Goal: Ask a question: Seek information or help from site administrators or community

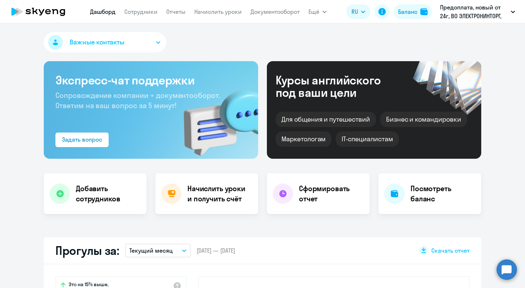
select select "30"
click at [113, 241] on div "Прогулы за: Текущий месяц – [DATE] — [DATE] Скачать отчет" at bounding box center [263, 251] width 438 height 27
click at [226, 12] on link "Начислить уроки" at bounding box center [217, 11] width 47 height 7
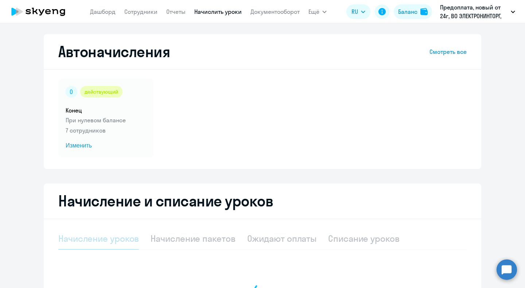
select select "10"
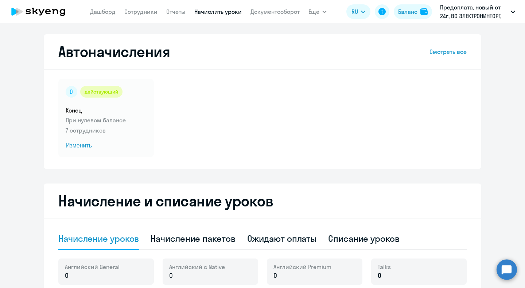
scroll to position [146, 0]
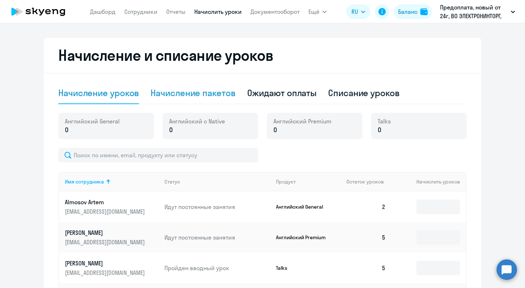
click at [206, 86] on div "Начисление пакетов" at bounding box center [193, 93] width 85 height 22
select select "10"
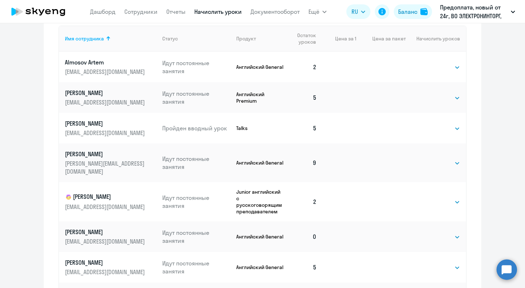
scroll to position [316, 0]
click at [448, 98] on select "Выбрать 4 8 16 32 64 96 128" at bounding box center [445, 97] width 30 height 9
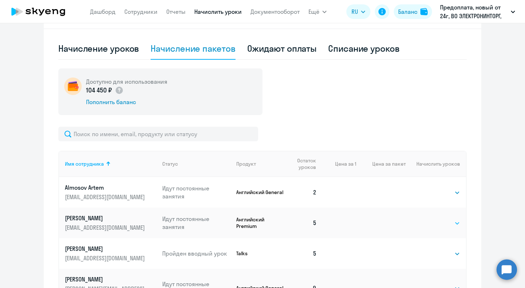
scroll to position [190, 0]
click at [104, 54] on div "Начисление уроков" at bounding box center [98, 49] width 81 height 12
select select "10"
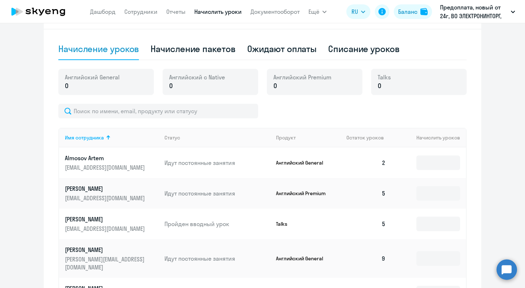
click at [298, 164] on p "Английский General" at bounding box center [303, 163] width 55 height 7
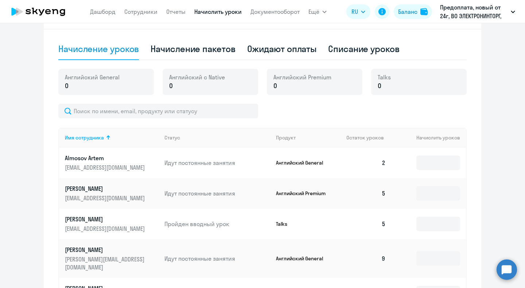
click at [298, 164] on p "Английский General" at bounding box center [303, 163] width 55 height 7
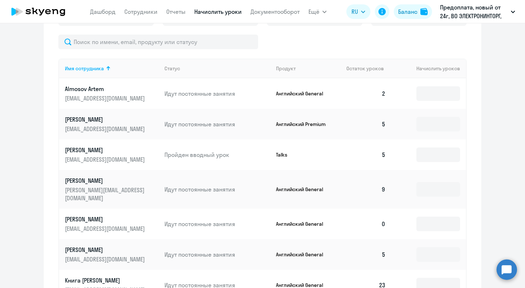
scroll to position [259, 0]
click at [439, 126] on input at bounding box center [438, 125] width 44 height 15
click at [333, 127] on app-product-badge "Английский Premium" at bounding box center [308, 125] width 65 height 7
click at [314, 125] on p "Английский Premium" at bounding box center [303, 125] width 55 height 7
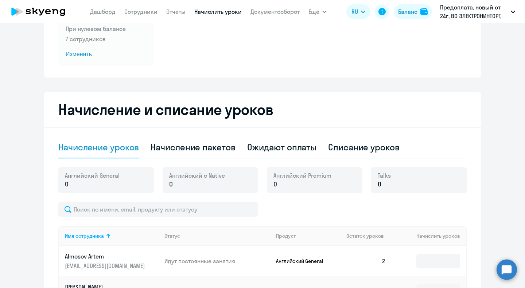
scroll to position [0, 0]
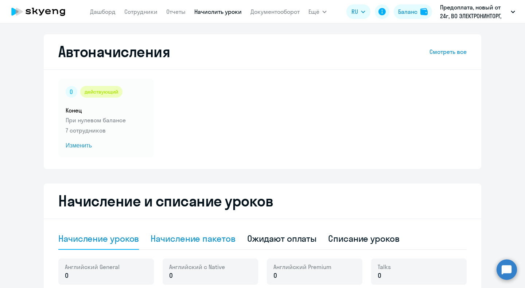
click at [225, 234] on div "Начисление пакетов" at bounding box center [193, 239] width 85 height 12
select select "10"
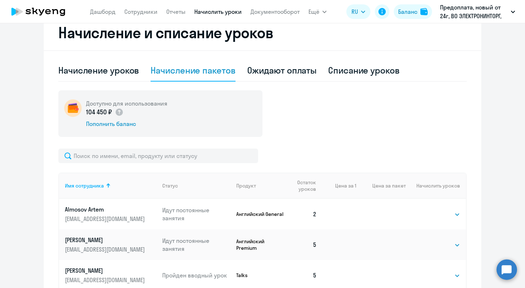
scroll to position [46, 0]
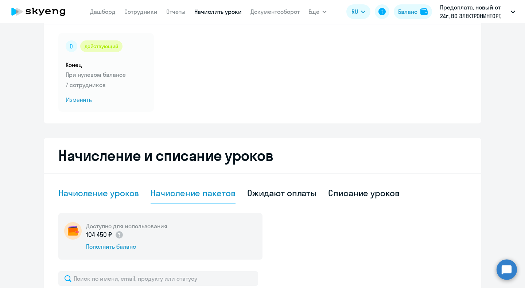
click at [131, 203] on div "Начисление уроков" at bounding box center [98, 194] width 81 height 22
select select "10"
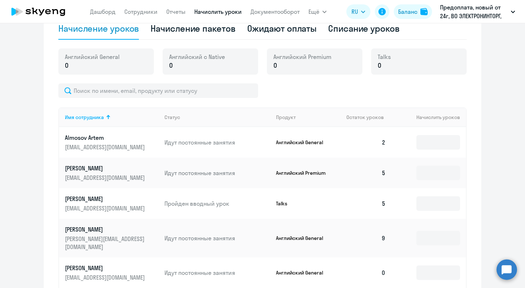
scroll to position [243, 0]
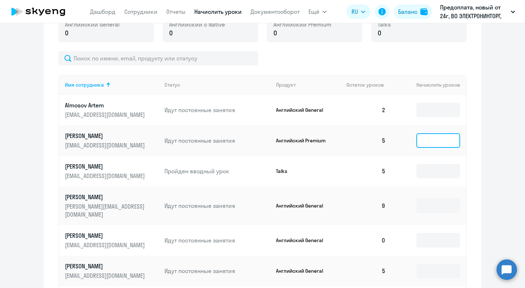
click at [430, 136] on input at bounding box center [438, 140] width 44 height 15
click at [469, 110] on div "Начисление и списание уроков Начисление уроков Начисление пакетов Ожидают оплат…" at bounding box center [263, 190] width 438 height 499
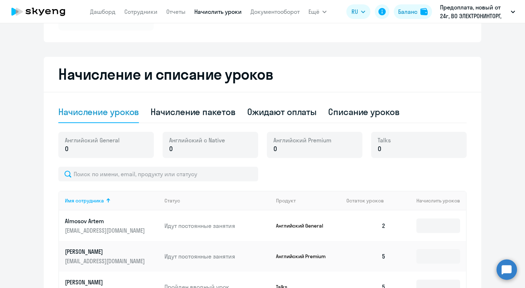
scroll to position [126, 0]
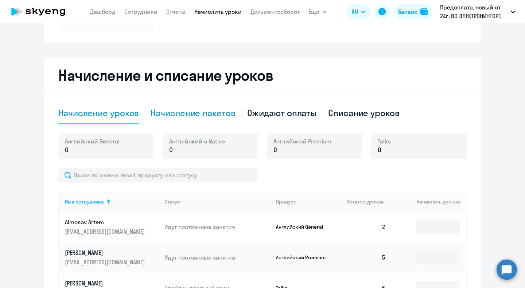
click at [207, 120] on div "Начисление пакетов" at bounding box center [193, 113] width 85 height 22
select select "10"
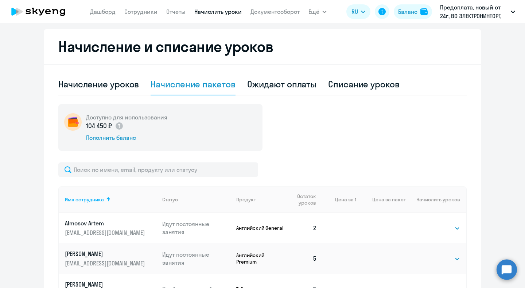
scroll to position [152, 0]
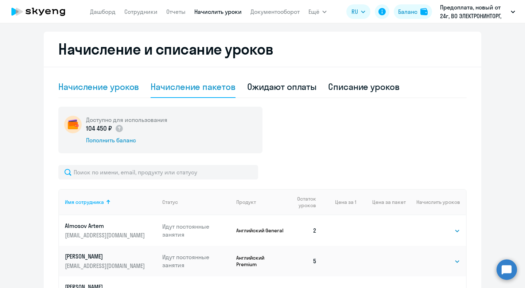
click at [126, 85] on div "Начисление уроков" at bounding box center [98, 87] width 81 height 12
select select "10"
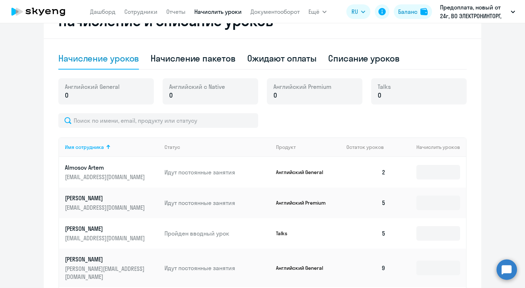
scroll to position [179, 0]
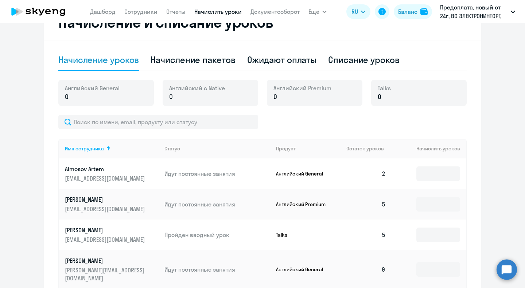
click at [181, 105] on div "Английский с Native 0" at bounding box center [211, 93] width 96 height 26
click at [179, 102] on div "Английский с Native 0" at bounding box center [211, 93] width 96 height 26
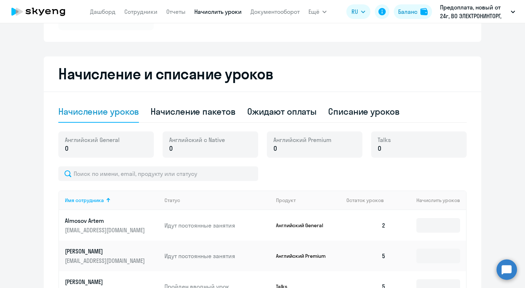
scroll to position [125, 0]
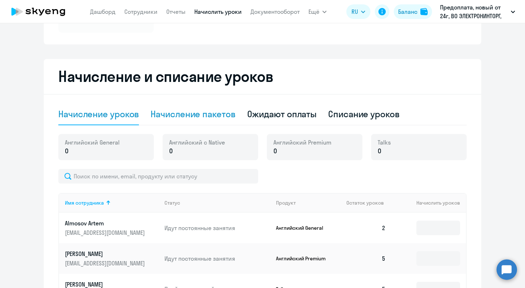
click at [181, 111] on div "Начисление пакетов" at bounding box center [193, 114] width 85 height 12
select select "10"
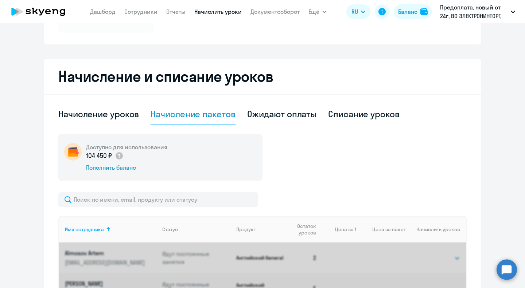
click at [181, 111] on div "Начисление пакетов" at bounding box center [193, 114] width 85 height 12
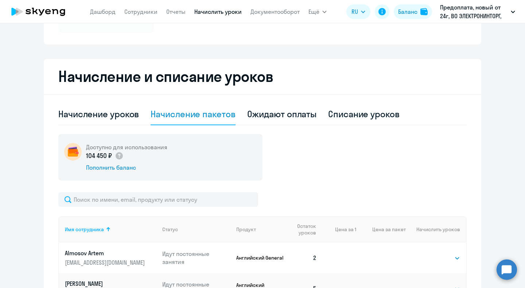
click at [354, 107] on div "Списание уроков" at bounding box center [363, 115] width 71 height 22
select select "10"
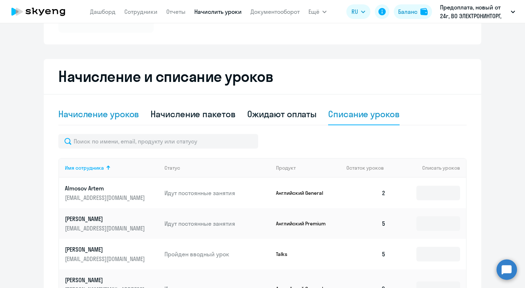
click at [96, 115] on div "Начисление уроков" at bounding box center [98, 114] width 81 height 12
select select "10"
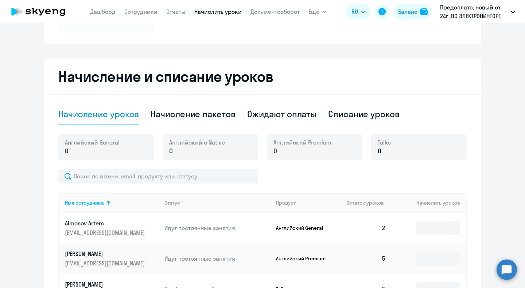
click at [177, 146] on span "Английский с Native" at bounding box center [197, 143] width 56 height 8
click at [175, 151] on p "0" at bounding box center [197, 151] width 56 height 9
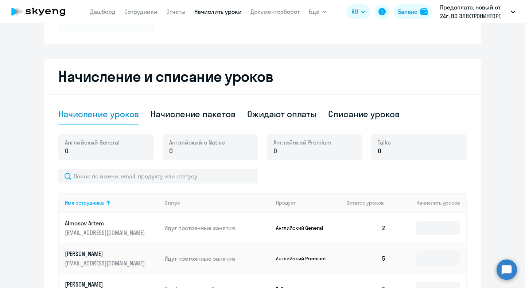
click at [175, 151] on p "0" at bounding box center [197, 151] width 56 height 9
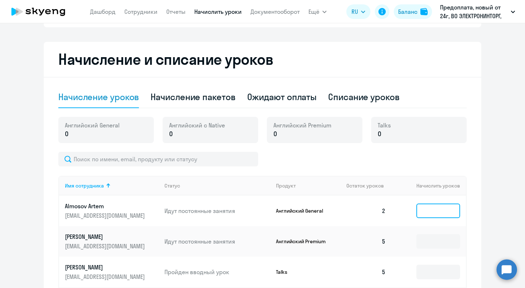
click at [420, 217] on input at bounding box center [438, 211] width 44 height 15
type input "1"
click at [422, 157] on div at bounding box center [262, 159] width 408 height 15
click at [227, 132] on div "Английский с Native 0" at bounding box center [211, 130] width 96 height 26
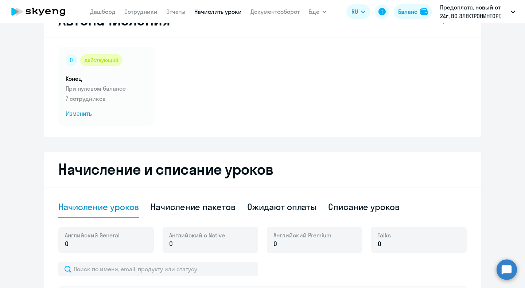
scroll to position [0, 0]
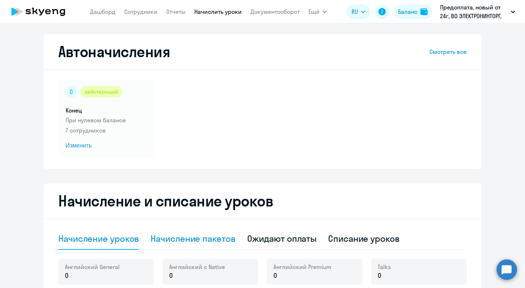
click at [186, 235] on div "Начисление пакетов" at bounding box center [193, 239] width 85 height 12
select select "10"
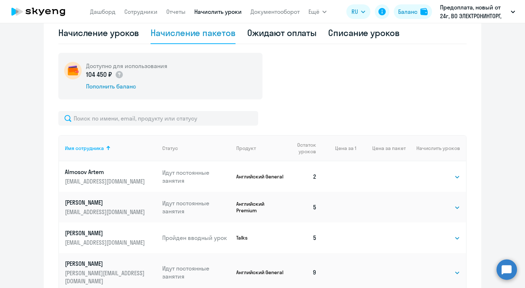
scroll to position [219, 0]
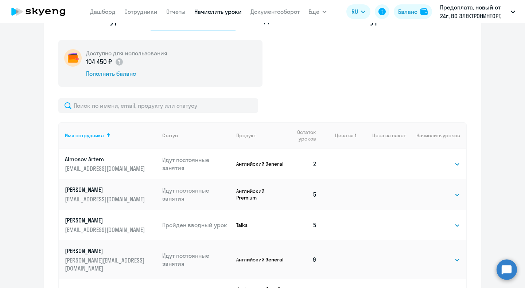
click at [267, 171] on td "Английский General" at bounding box center [257, 164] width 55 height 31
click at [265, 164] on p "Английский General" at bounding box center [260, 164] width 49 height 7
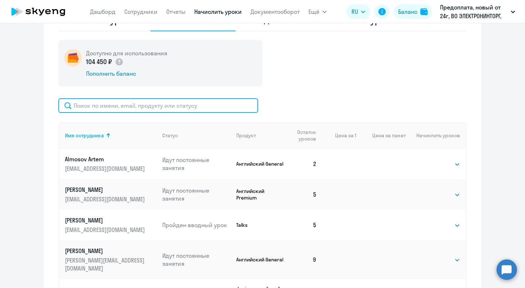
click at [177, 105] on input "text" at bounding box center [158, 105] width 200 height 15
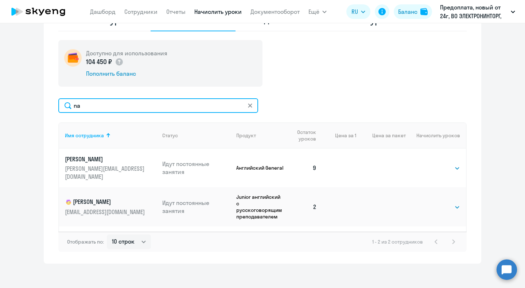
type input "n"
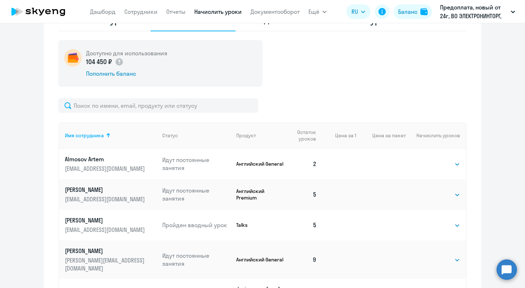
click at [357, 104] on div at bounding box center [262, 105] width 408 height 15
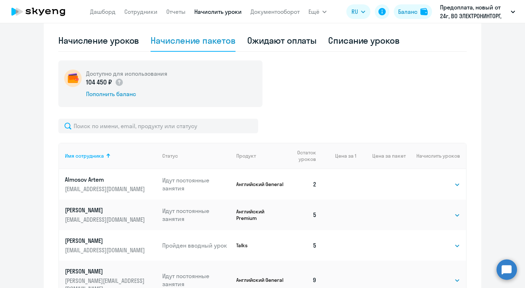
scroll to position [143, 0]
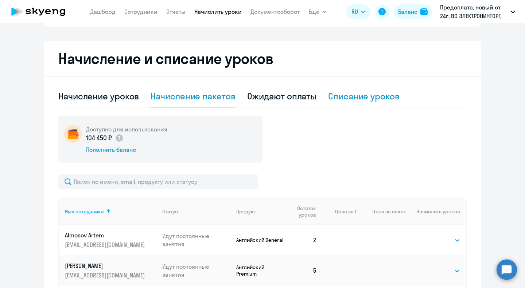
click at [338, 99] on div "Списание уроков" at bounding box center [363, 96] width 71 height 12
select select "10"
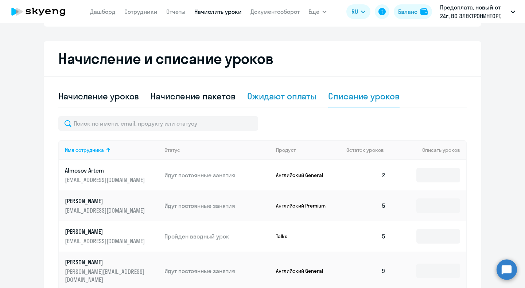
click at [282, 99] on div "Ожидают оплаты" at bounding box center [282, 96] width 70 height 12
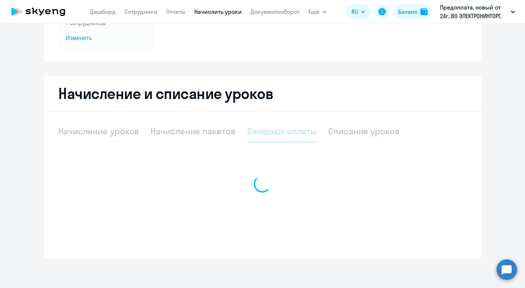
scroll to position [108, 0]
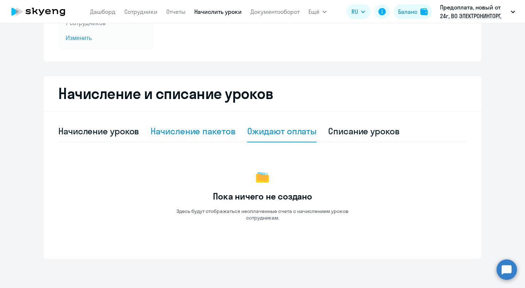
click at [222, 132] on div "Начисление пакетов" at bounding box center [193, 131] width 85 height 12
select select "10"
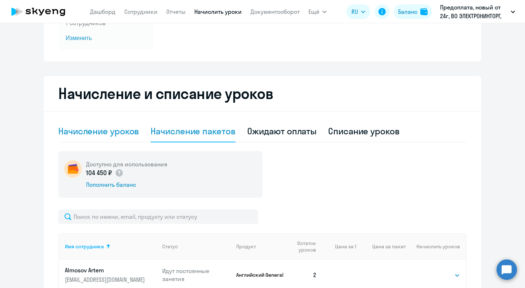
click at [132, 136] on div "Начисление уроков" at bounding box center [98, 131] width 81 height 12
select select "10"
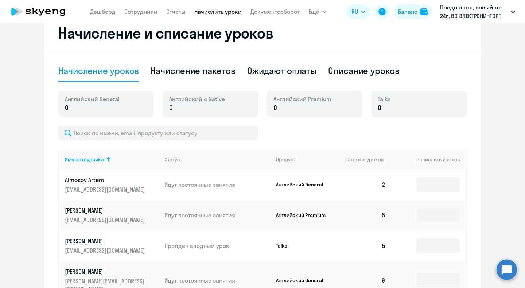
scroll to position [169, 0]
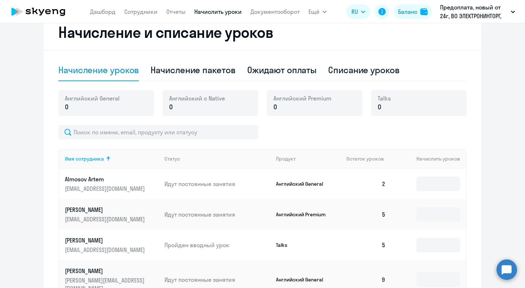
click at [428, 192] on td at bounding box center [429, 184] width 74 height 31
click at [428, 189] on input at bounding box center [438, 184] width 44 height 15
type input "1"
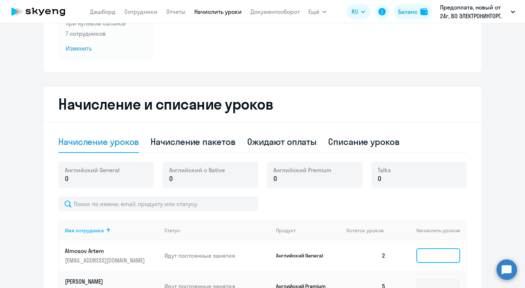
scroll to position [94, 0]
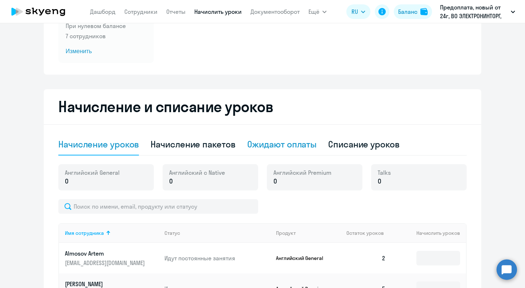
click at [286, 145] on div "Ожидают оплаты" at bounding box center [282, 145] width 70 height 12
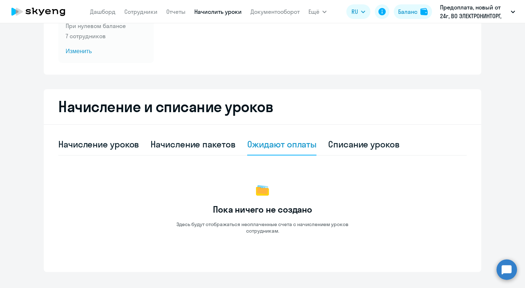
click at [222, 160] on div "Начисление уроков Начисление пакетов Ожидают оплаты Списание уроков Пока ничего…" at bounding box center [262, 184] width 408 height 101
click at [221, 156] on div "Начисление уроков Начисление пакетов Ожидают оплаты Списание уроков Пока ничего…" at bounding box center [262, 184] width 408 height 101
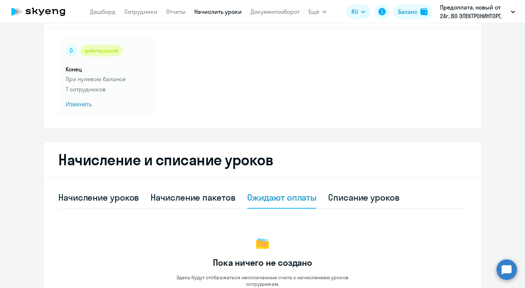
scroll to position [38, 0]
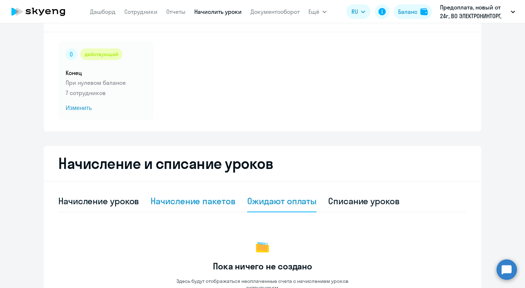
click at [210, 212] on div "Начисление пакетов" at bounding box center [193, 202] width 85 height 22
select select "10"
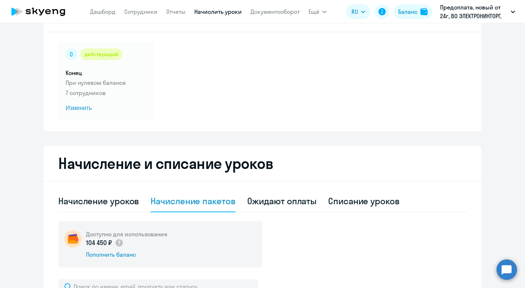
click at [212, 201] on div "Начисление пакетов" at bounding box center [193, 201] width 85 height 12
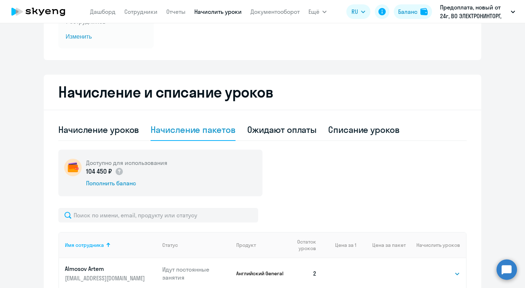
scroll to position [112, 0]
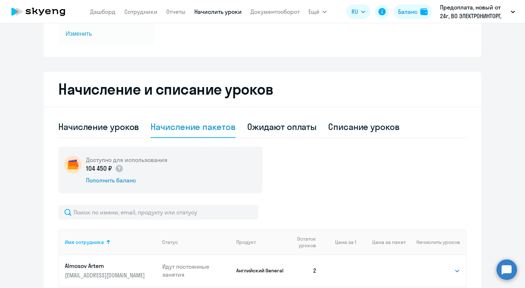
click at [492, 105] on ng-component "Автоначисления Смотреть все действующий Конец При нулевом балансе 7 сотрудников…" at bounding box center [262, 258] width 525 height 672
click at [368, 135] on div "Списание уроков" at bounding box center [363, 127] width 71 height 22
select select "10"
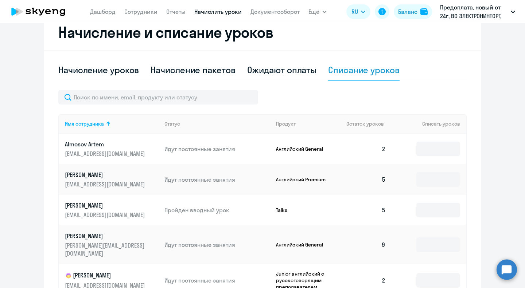
scroll to position [174, 0]
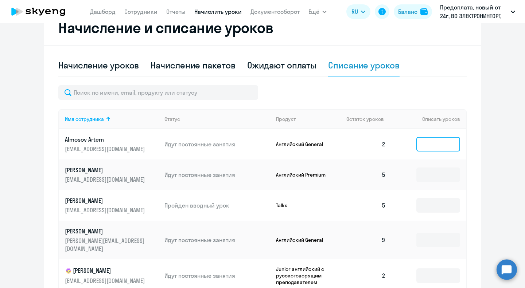
click at [428, 139] on input at bounding box center [438, 144] width 44 height 15
type input "1"
click at [449, 61] on div "Начисление уроков Начисление пакетов Ожидают оплаты Списание уроков" at bounding box center [262, 66] width 408 height 22
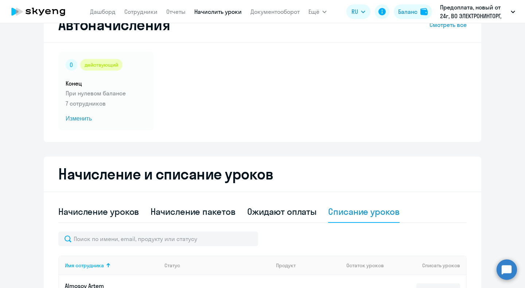
scroll to position [0, 0]
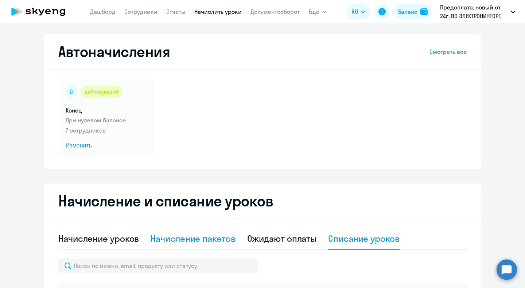
click at [182, 232] on div "Начисление пакетов" at bounding box center [193, 239] width 85 height 22
select select "10"
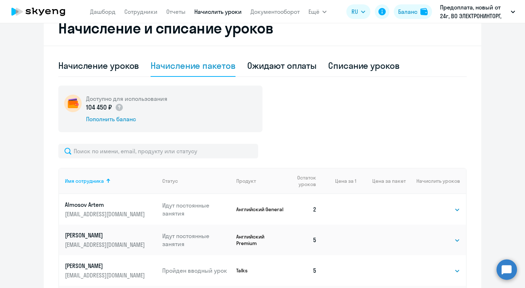
scroll to position [176, 0]
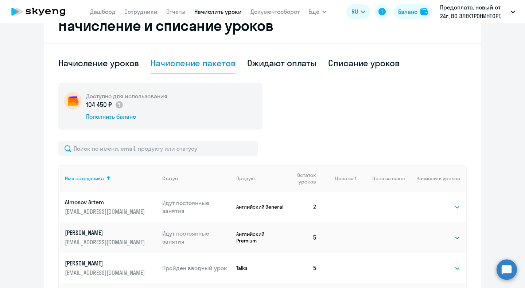
click at [249, 233] on p "Английский Premium" at bounding box center [260, 237] width 49 height 13
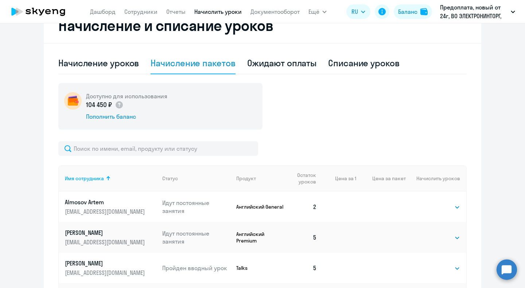
click at [249, 233] on p "Английский Premium" at bounding box center [260, 237] width 49 height 13
click at [500, 264] on circle at bounding box center [507, 270] width 20 height 20
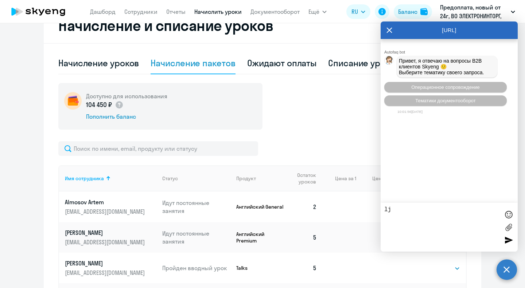
type textarea "l"
type textarea "добрый день! как мне начислить сотруднику пакет уроков с носителем?"
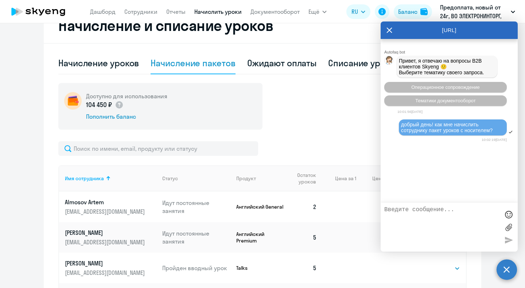
scroll to position [7, 0]
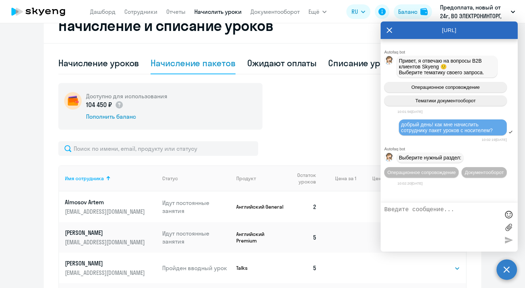
click at [345, 141] on div at bounding box center [262, 148] width 408 height 15
click at [396, 171] on button "Операционное сопровождение" at bounding box center [421, 172] width 74 height 11
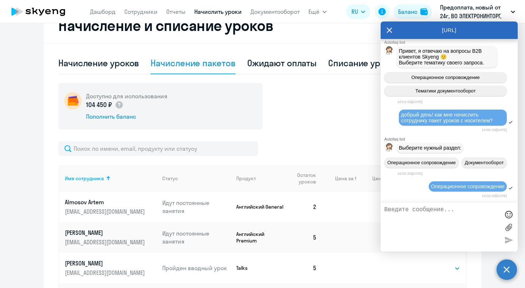
scroll to position [76, 0]
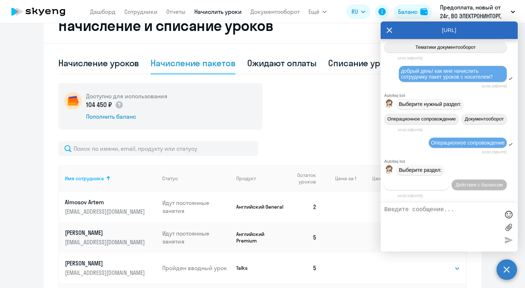
click at [409, 188] on button "Действия по сотрудникам" at bounding box center [416, 185] width 65 height 11
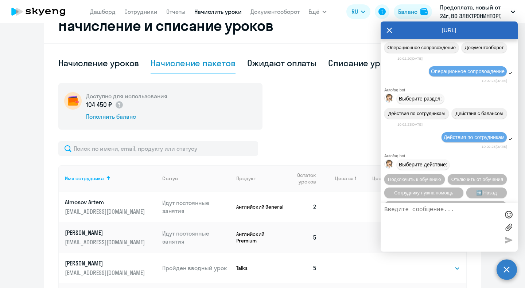
scroll to position [173, 0]
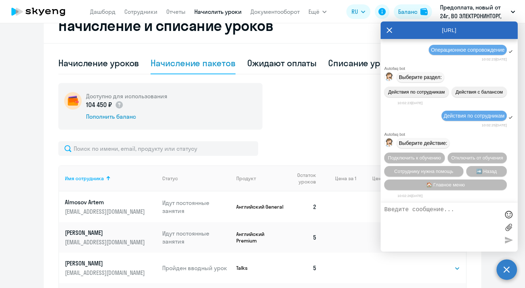
click at [440, 227] on textarea at bounding box center [441, 228] width 115 height 42
type textarea "оперратор"
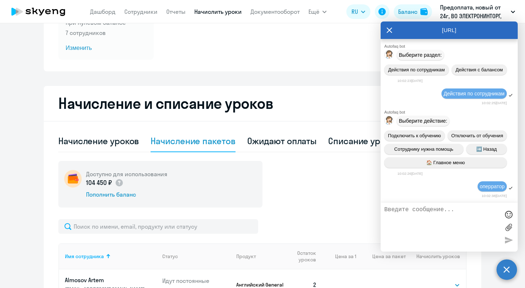
scroll to position [98, 0]
click at [102, 149] on div "Начисление уроков" at bounding box center [98, 141] width 81 height 22
select select "10"
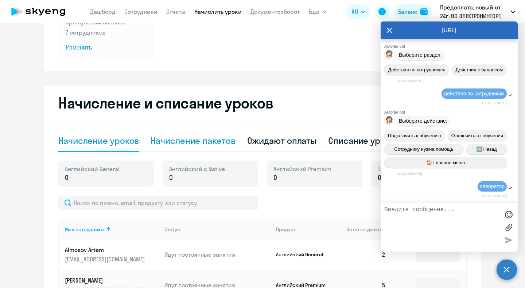
click at [176, 147] on div "Начисление пакетов" at bounding box center [193, 141] width 85 height 22
select select "10"
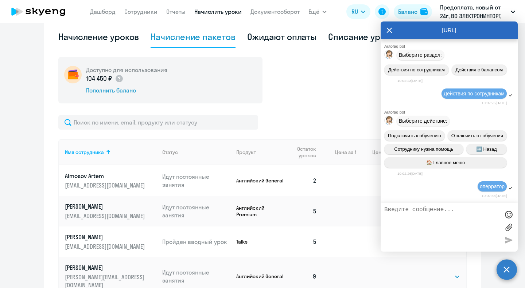
scroll to position [203, 0]
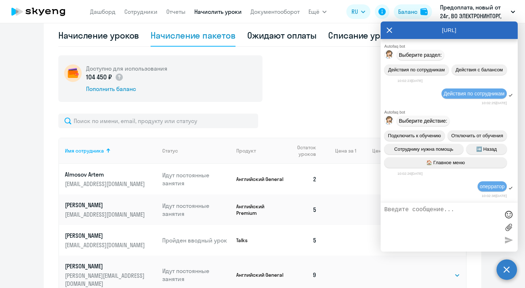
click at [258, 184] on td "Английский General" at bounding box center [257, 179] width 55 height 31
click at [385, 35] on div "[URL]" at bounding box center [449, 31] width 137 height 18
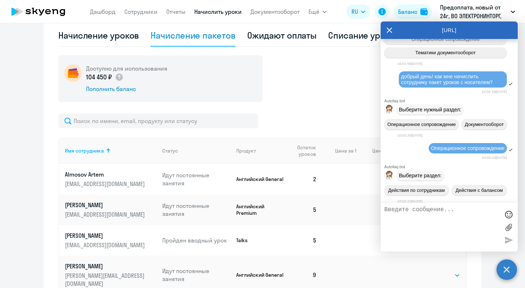
scroll to position [47, 0]
drag, startPoint x: 501, startPoint y: 85, endPoint x: 451, endPoint y: 90, distance: 49.8
click at [451, 86] on div "добрый день! как мне начислить сотруднику пакет уроков с носителем?" at bounding box center [453, 80] width 104 height 12
drag, startPoint x: 435, startPoint y: 82, endPoint x: 499, endPoint y: 90, distance: 64.7
click at [499, 88] on div "добрый день! как мне начислить сотруднику пакет уроков с носителем?" at bounding box center [453, 80] width 108 height 16
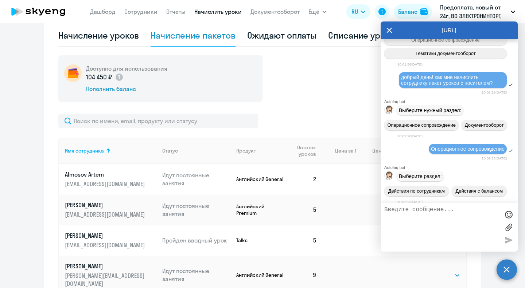
copy span "как мне начислить сотруднику пакет уроков с носителем?"
click at [434, 222] on textarea at bounding box center [441, 228] width 115 height 42
paste textarea "как мне начислить сотруднику пакет уроков с носителем?"
type textarea "как мне начислить сотруднику пакет уроков с носителем?"
click at [509, 241] on div at bounding box center [508, 240] width 11 height 11
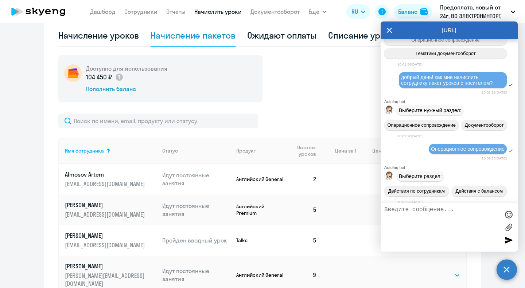
scroll to position [226, 0]
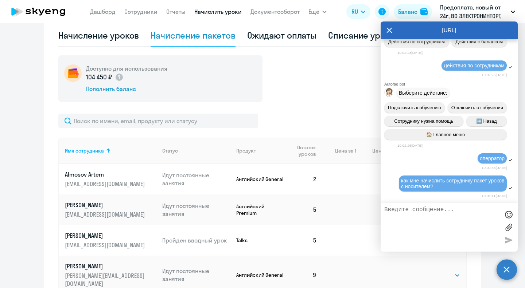
click at [307, 106] on div "Доступно для использования 104 450 ₽ Пополнить баланс Имя сотрудника Статус Про…" at bounding box center [262, 272] width 408 height 435
click at [384, 32] on div "[URL]" at bounding box center [449, 31] width 137 height 18
click at [390, 30] on icon at bounding box center [389, 29] width 5 height 5
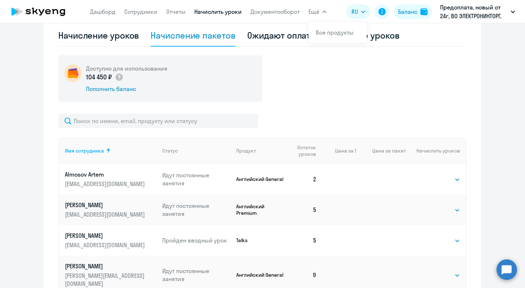
click at [319, 12] on span "Ещё" at bounding box center [314, 11] width 11 height 9
click at [327, 32] on link "Все продукты" at bounding box center [335, 32] width 38 height 7
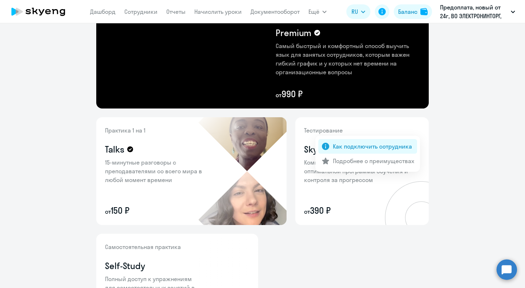
click at [396, 148] on p "Как подключить сотрудника" at bounding box center [372, 146] width 79 height 9
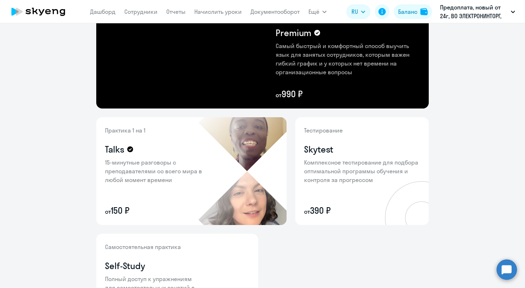
click at [485, 93] on div at bounding box center [262, 144] width 525 height 288
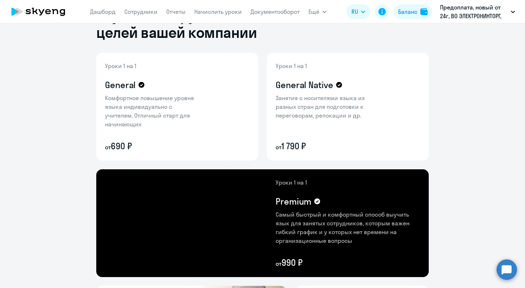
scroll to position [17, 0]
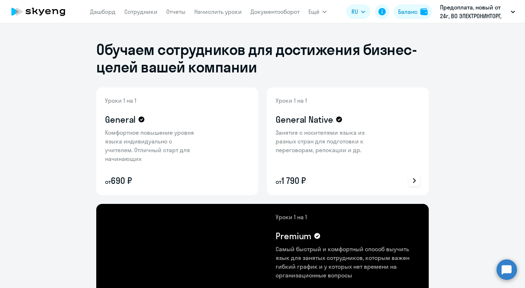
click at [418, 179] on icon at bounding box center [414, 181] width 9 height 9
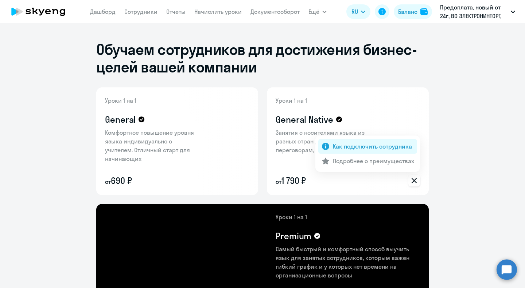
click at [393, 150] on p "Как подключить сотрудника" at bounding box center [372, 146] width 79 height 9
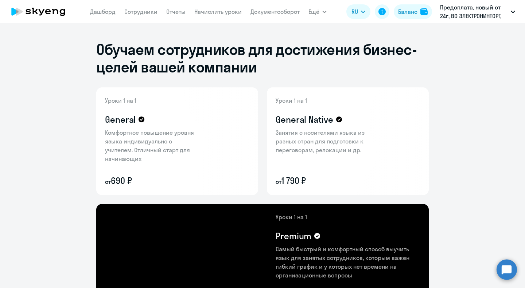
click at [505, 261] on circle at bounding box center [507, 270] width 20 height 20
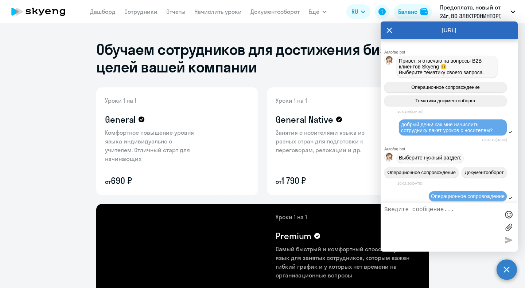
scroll to position [286, 0]
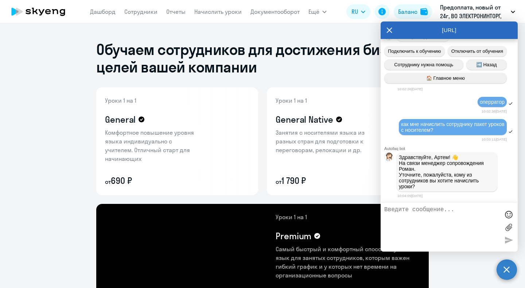
click at [462, 219] on textarea at bounding box center [441, 228] width 115 height 42
click at [462, 219] on textarea "[PERSON_NAME]" at bounding box center [441, 228] width 115 height 42
click at [450, 222] on textarea "[PERSON_NAME] [PERSON_NAME]" at bounding box center [441, 228] width 115 height 42
click at [442, 213] on textarea "[PERSON_NAME]" at bounding box center [441, 228] width 115 height 42
type textarea "[PERSON_NAME]"
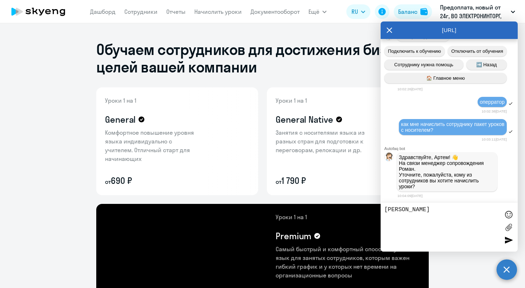
click at [511, 236] on div at bounding box center [508, 240] width 11 height 11
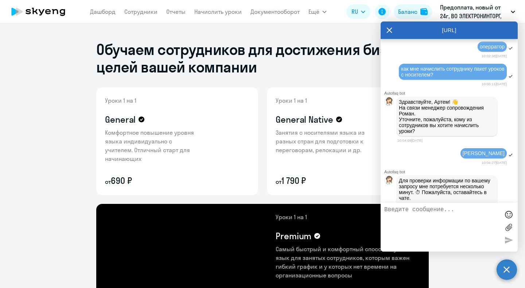
scroll to position [362, 0]
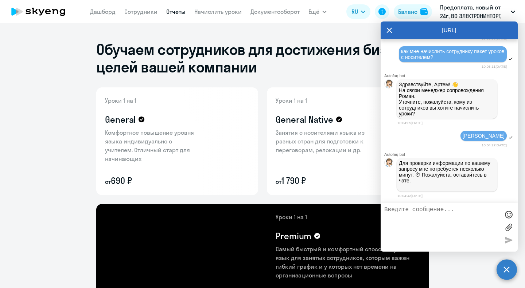
click at [184, 10] on link "Отчеты" at bounding box center [175, 11] width 19 height 7
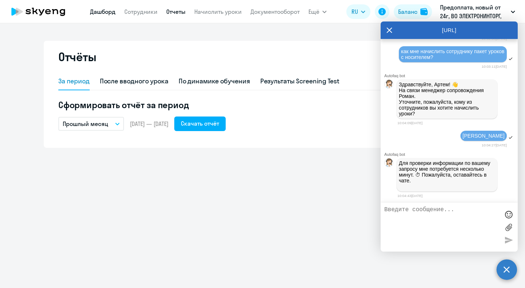
click at [109, 15] on link "Дашборд" at bounding box center [103, 11] width 26 height 7
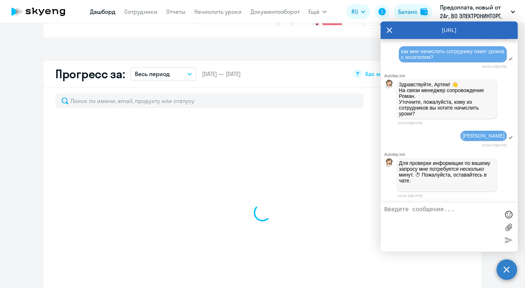
scroll to position [450, 0]
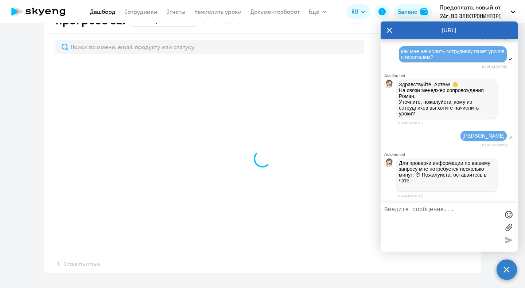
select select "30"
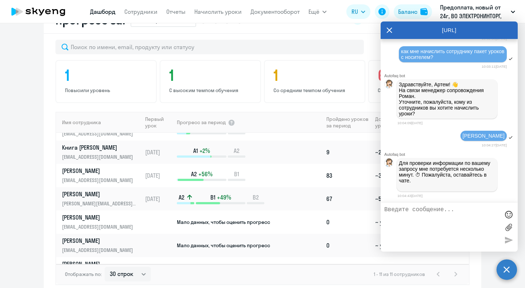
scroll to position [97, 0]
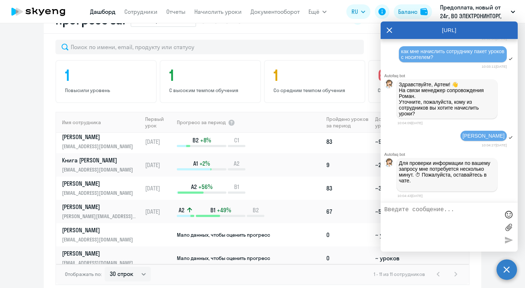
click at [388, 28] on icon at bounding box center [390, 31] width 6 height 18
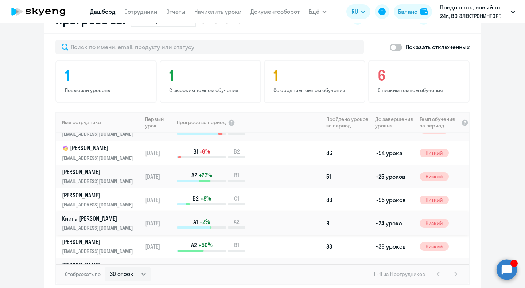
scroll to position [0, 0]
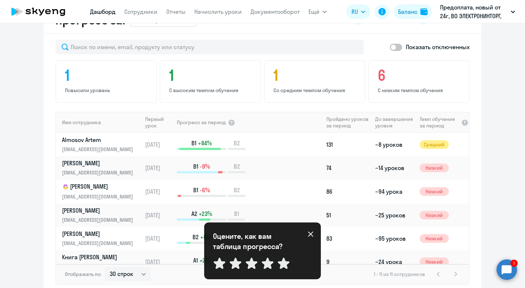
click at [309, 234] on icon at bounding box center [311, 235] width 6 height 6
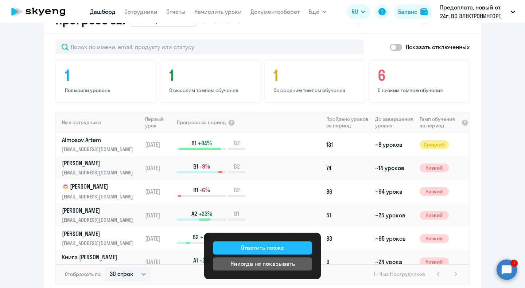
click at [299, 249] on button "Ответить позже" at bounding box center [262, 248] width 99 height 13
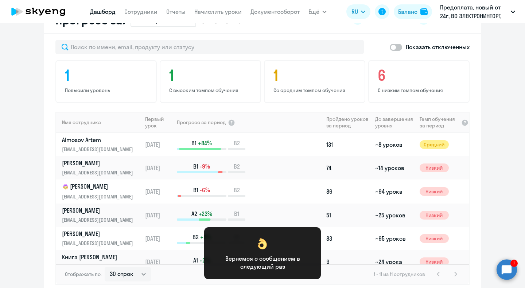
click at [509, 263] on circle at bounding box center [507, 270] width 20 height 20
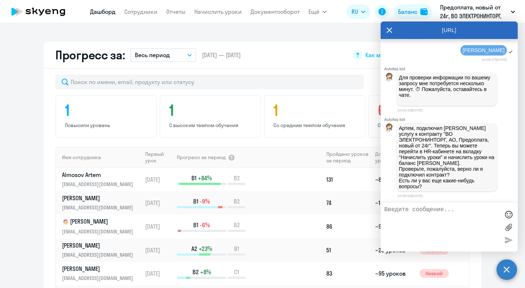
scroll to position [402, 0]
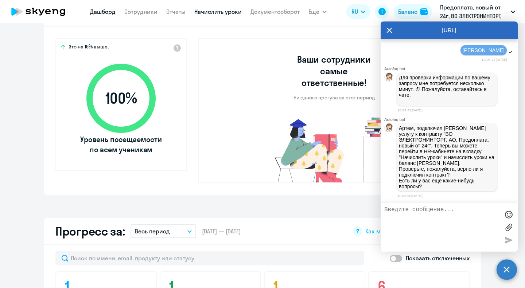
click at [210, 10] on link "Начислить уроки" at bounding box center [217, 11] width 47 height 7
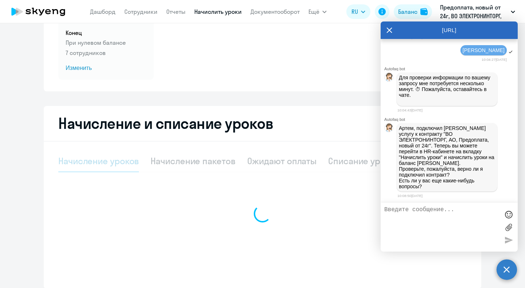
select select "10"
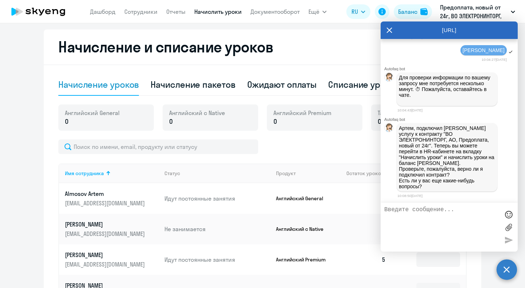
scroll to position [158, 0]
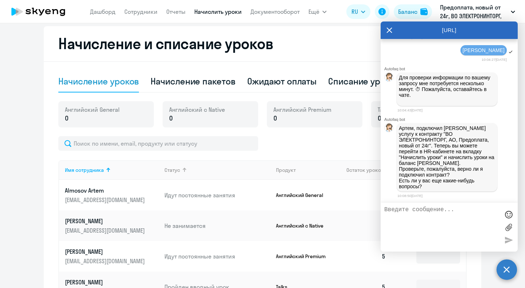
click at [182, 171] on div "Статус" at bounding box center [217, 170] width 106 height 7
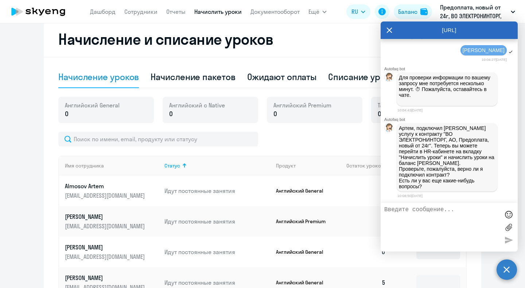
click at [386, 29] on div "[URL]" at bounding box center [449, 31] width 137 height 18
click at [393, 31] on div "[URL]" at bounding box center [449, 31] width 137 height 18
click at [388, 34] on icon at bounding box center [390, 31] width 6 height 18
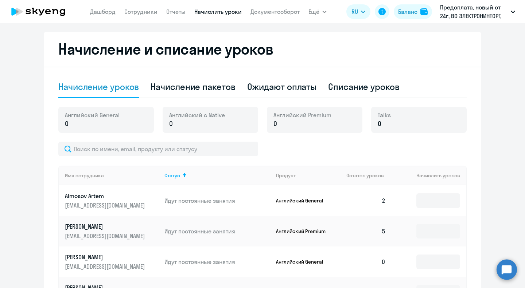
scroll to position [153, 0]
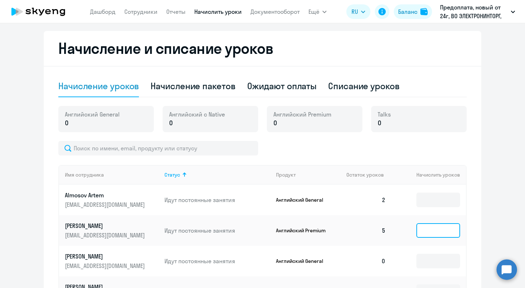
click at [426, 229] on input at bounding box center [438, 231] width 44 height 15
type input "5"
click at [226, 85] on div "Начисление пакетов" at bounding box center [193, 86] width 85 height 12
select select "10"
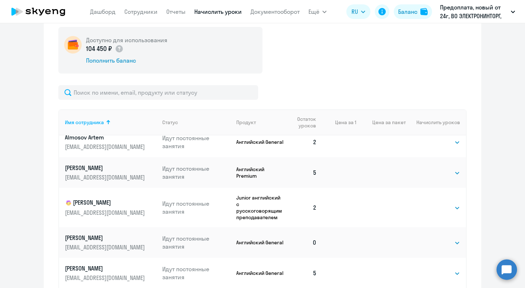
scroll to position [0, 0]
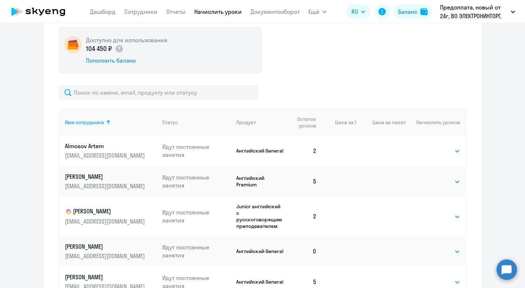
click at [508, 269] on circle at bounding box center [507, 270] width 20 height 20
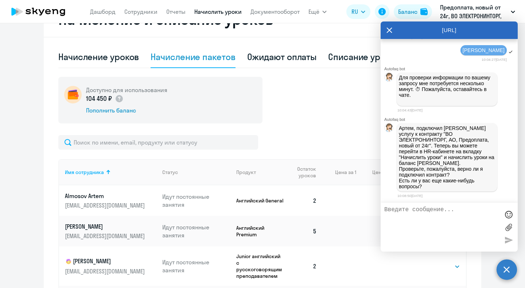
scroll to position [176, 0]
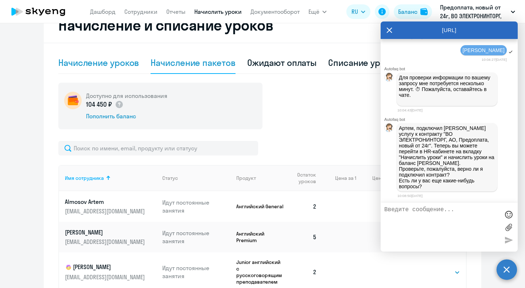
click at [98, 65] on div "Начисление уроков" at bounding box center [98, 63] width 81 height 12
select select "10"
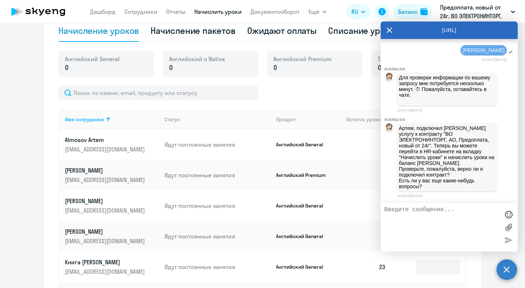
scroll to position [209, 0]
click at [384, 32] on div "[URL]" at bounding box center [449, 31] width 137 height 18
click at [388, 36] on icon at bounding box center [390, 31] width 6 height 18
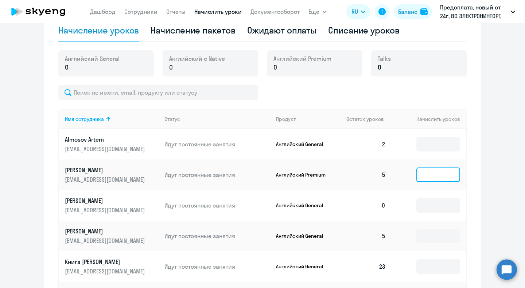
click at [430, 174] on input at bounding box center [438, 175] width 44 height 15
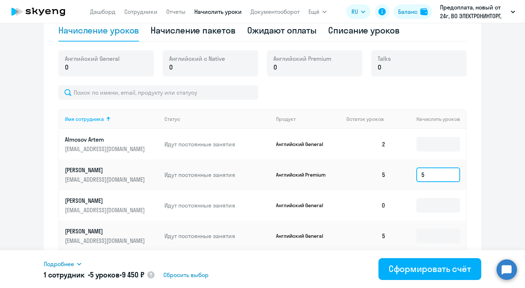
type input "5"
click at [502, 265] on circle at bounding box center [507, 270] width 20 height 20
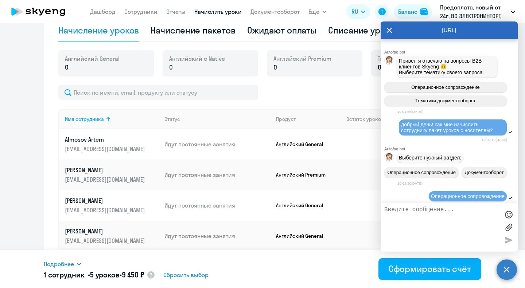
scroll to position [448, 0]
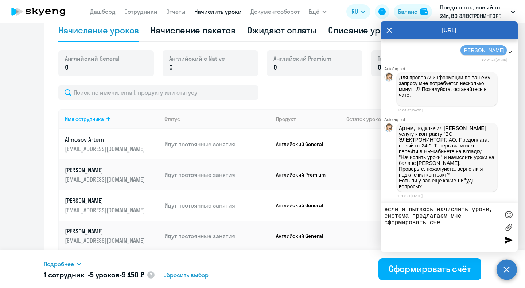
type textarea "если я пытаюсь начислить уроки, система предлагаем мне сформировать счет"
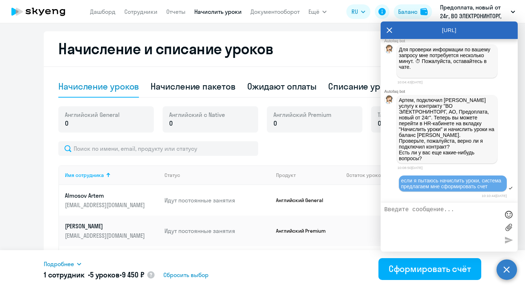
scroll to position [0, 0]
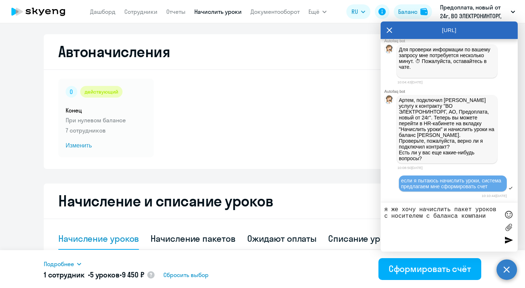
type textarea "я же хочу начислить пакет уроков с носителем с баланса компании"
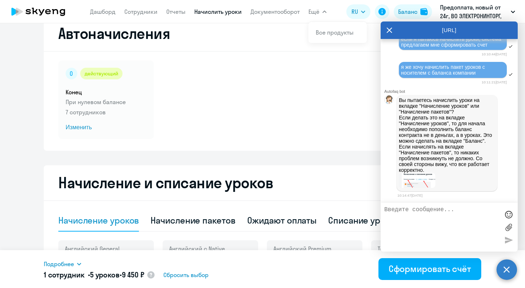
scroll to position [14, 0]
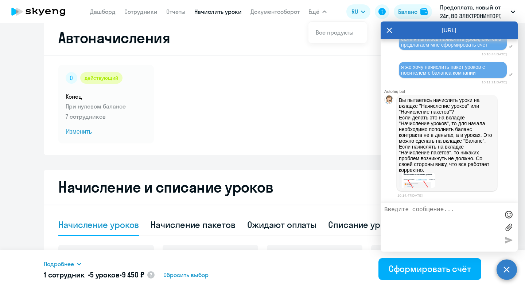
click at [410, 182] on img at bounding box center [417, 180] width 36 height 15
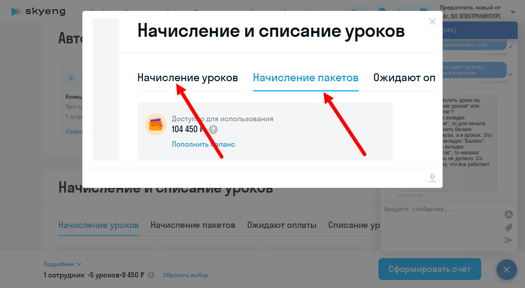
click at [410, 202] on div at bounding box center [262, 144] width 525 height 288
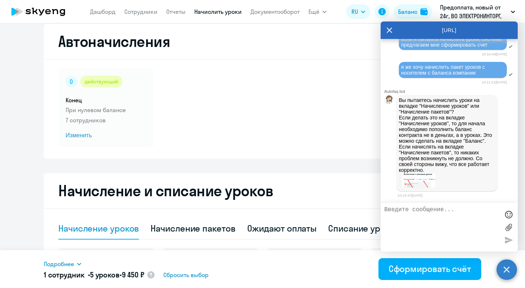
scroll to position [0, 0]
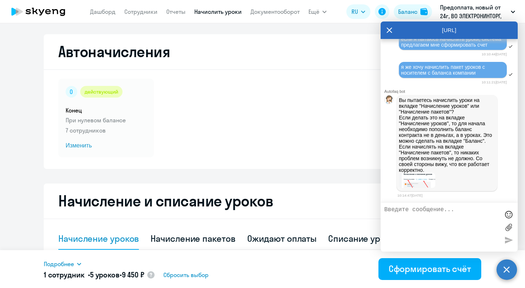
click at [427, 188] on img at bounding box center [417, 180] width 36 height 15
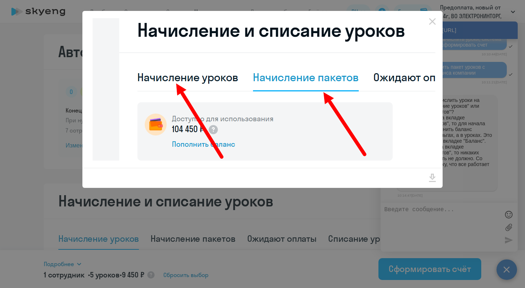
click at [432, 208] on div at bounding box center [262, 144] width 525 height 288
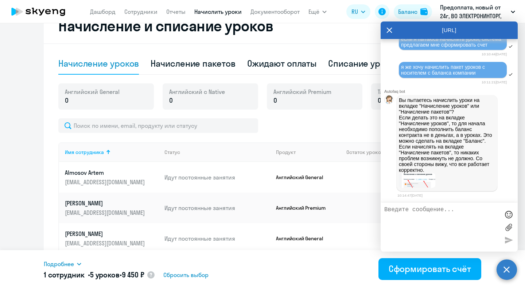
scroll to position [177, 0]
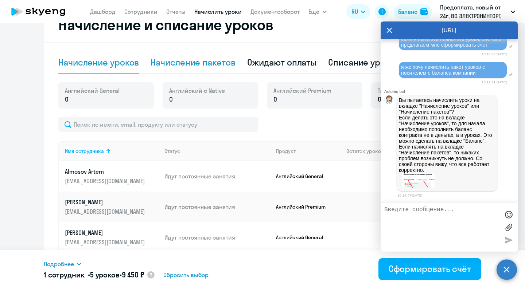
click at [212, 69] on div "Начисление пакетов" at bounding box center [193, 63] width 85 height 22
select select "10"
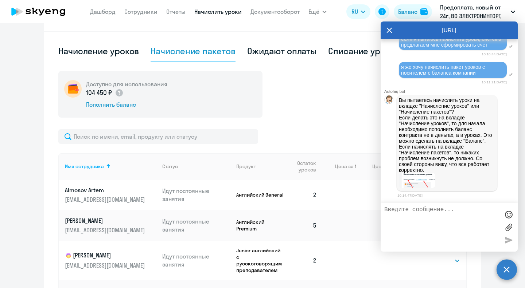
scroll to position [188, 0]
click at [104, 105] on div "Пополнить баланс" at bounding box center [126, 104] width 81 height 8
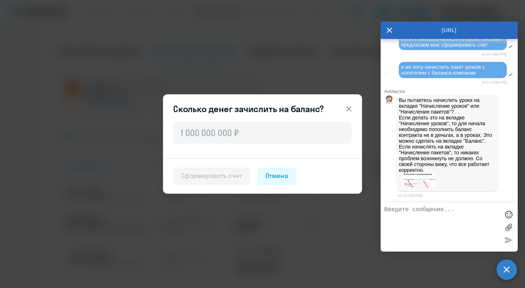
click at [354, 112] on button at bounding box center [349, 109] width 15 height 15
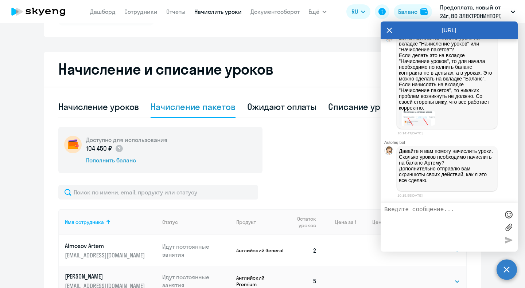
scroll to position [134, 0]
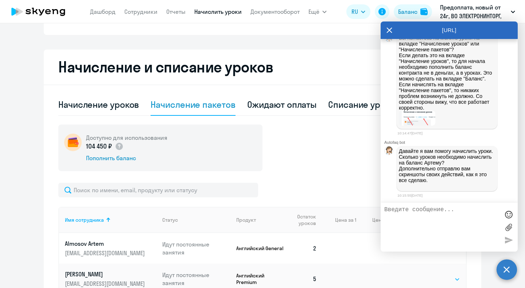
click at [437, 280] on select "Выбрать 4 8 16 32 64 96 128" at bounding box center [445, 279] width 30 height 9
select select "4"
click option "4" at bounding box center [0, 0] width 0 height 0
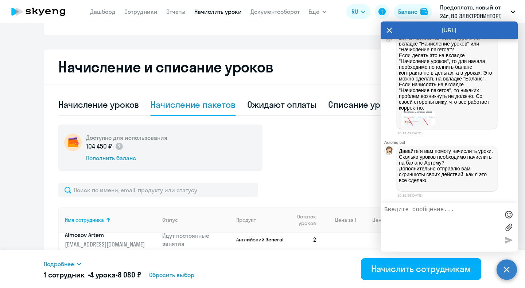
scroll to position [8, 0]
click at [508, 267] on circle at bounding box center [507, 270] width 20 height 20
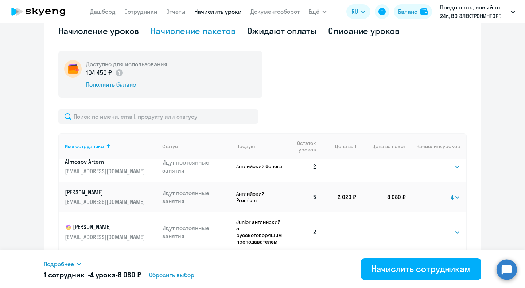
scroll to position [9, 0]
click at [514, 268] on circle at bounding box center [507, 270] width 20 height 20
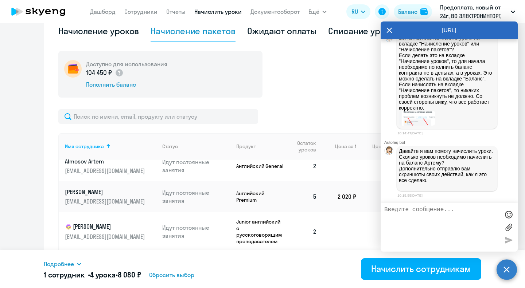
scroll to position [696, 0]
type textarea "5"
type textarea "прошу начислить 10 уроков"
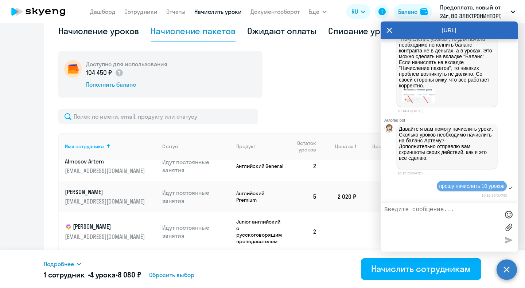
scroll to position [719, 0]
click at [512, 277] on circle at bounding box center [507, 270] width 20 height 20
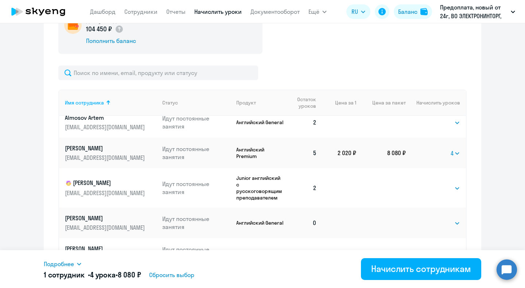
scroll to position [253, 0]
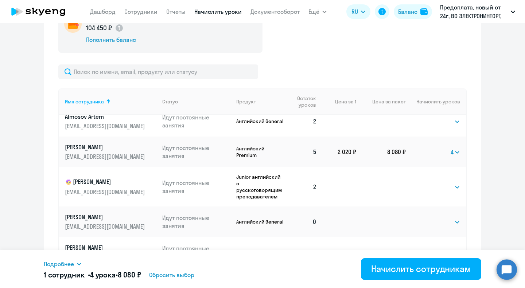
click at [508, 267] on circle at bounding box center [507, 270] width 20 height 20
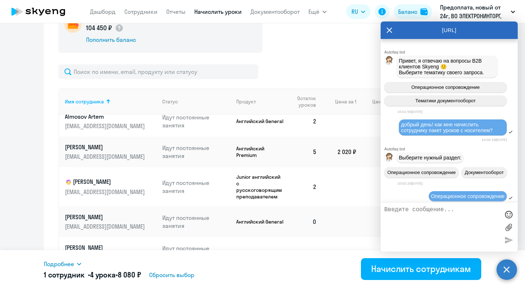
scroll to position [707, 0]
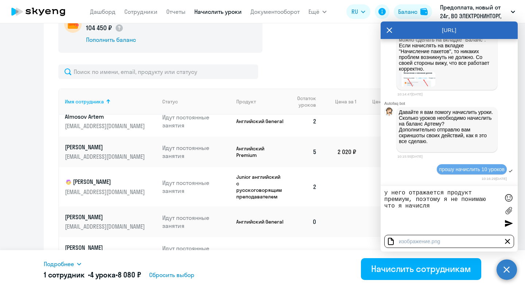
type textarea "у него отражается продукт премиум, поэтому я не понимаю что я начисляю"
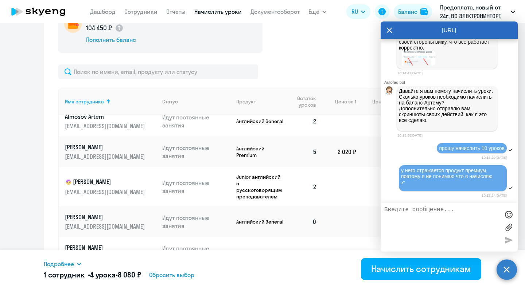
scroll to position [755, 0]
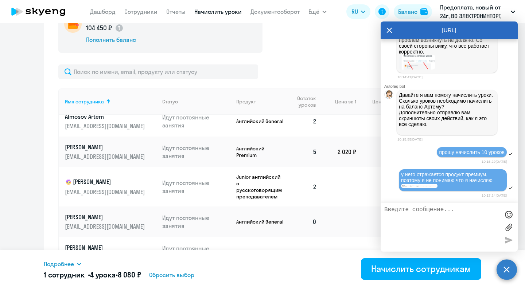
click at [427, 186] on img at bounding box center [419, 186] width 36 height 4
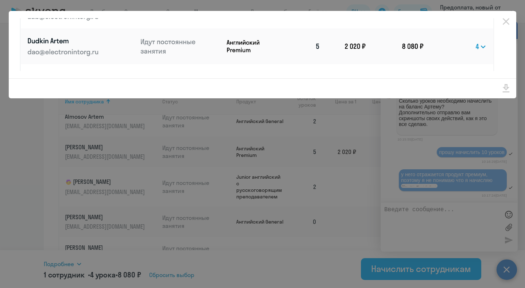
click at [404, 144] on div at bounding box center [262, 144] width 525 height 288
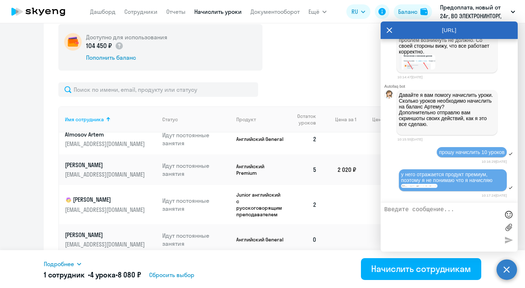
scroll to position [234, 0]
click at [388, 26] on icon at bounding box center [390, 31] width 6 height 18
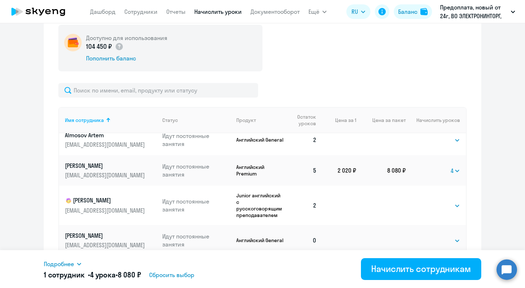
click at [106, 19] on nav "[PERSON_NAME] Отчеты Начислить уроки Документооборот" at bounding box center [195, 11] width 210 height 15
click at [104, 13] on link "Дашборд" at bounding box center [103, 11] width 26 height 7
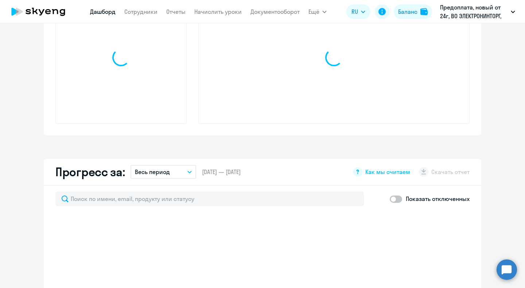
scroll to position [234, 0]
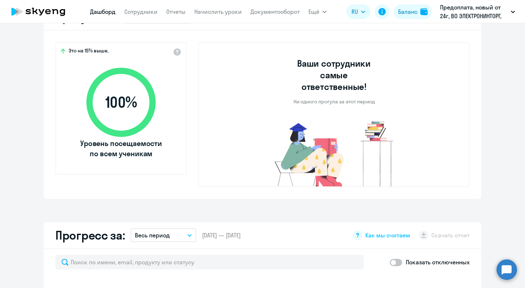
select select "30"
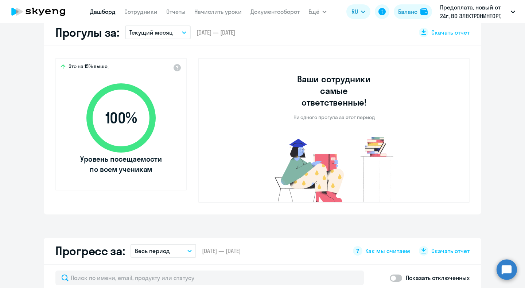
scroll to position [216, 0]
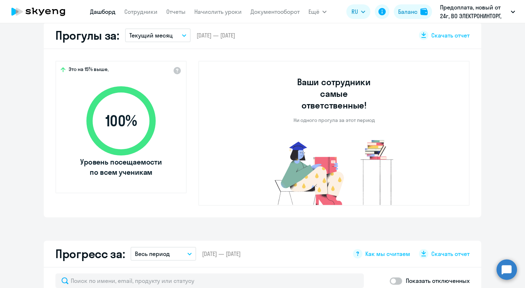
click at [235, 32] on span "[DATE] — [DATE]" at bounding box center [216, 35] width 39 height 8
click at [441, 42] on div "Прогулы за: Текущий месяц – [DATE] — [DATE] Скачать отчет" at bounding box center [263, 35] width 438 height 27
click at [441, 40] on div "Скачать отчет" at bounding box center [444, 35] width 51 height 9
click at [441, 40] on app-download-button "Скачать отчет" at bounding box center [444, 35] width 51 height 9
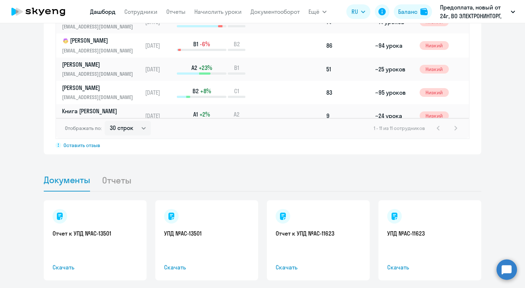
scroll to position [617, 0]
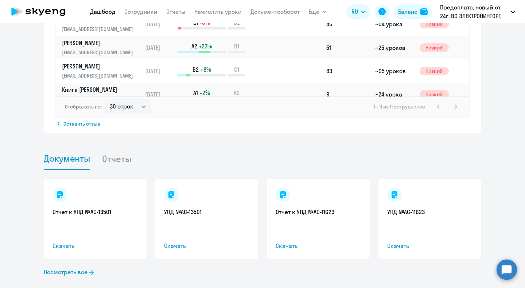
click at [131, 148] on li "Отчеты" at bounding box center [122, 159] width 41 height 22
click at [125, 148] on li "Отчеты" at bounding box center [122, 159] width 41 height 22
click at [121, 150] on li "Отчеты" at bounding box center [122, 159] width 41 height 22
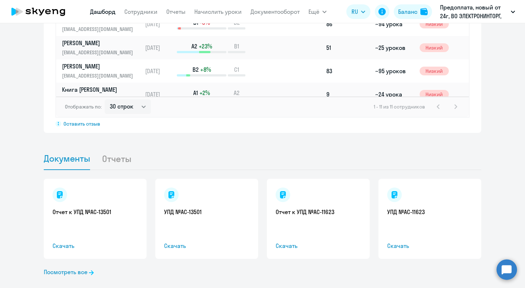
click at [121, 150] on li "Отчеты" at bounding box center [122, 159] width 41 height 22
click at [501, 272] on circle at bounding box center [507, 270] width 20 height 20
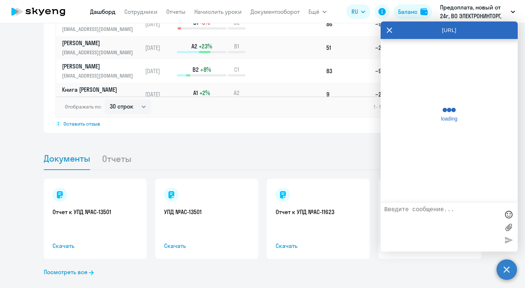
scroll to position [746, 0]
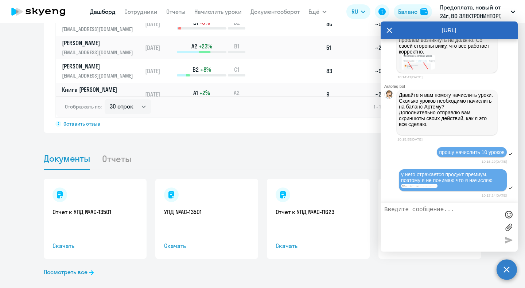
click at [457, 280] on div "Отчет к УПД №AC-13501 Скачать УПД №AC-13501 Скачать Отчет к УПД №AC-11623 Скача…" at bounding box center [263, 235] width 438 height 130
click at [328, 131] on div "Важные контакты Экспресс-чат поддержки Сопровождение компании + документооборот…" at bounding box center [262, 155] width 525 height 265
click at [389, 32] on icon at bounding box center [390, 31] width 6 height 18
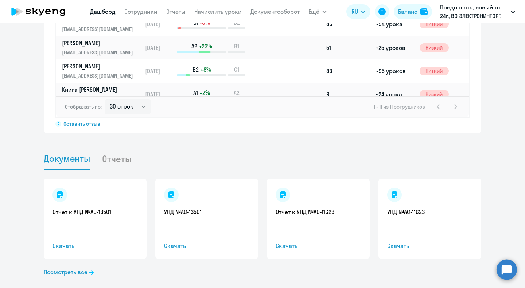
click at [117, 152] on li "Отчеты" at bounding box center [122, 159] width 41 height 22
click at [69, 153] on span "Документы" at bounding box center [67, 158] width 46 height 11
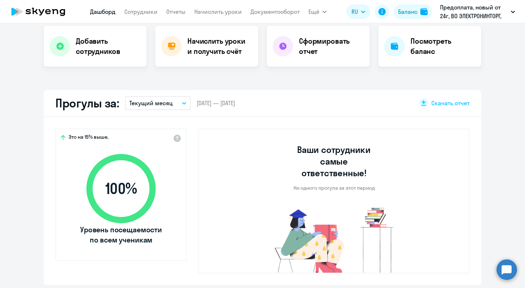
scroll to position [147, 0]
click at [180, 17] on nav "[PERSON_NAME] Отчеты Начислить уроки Документооборот" at bounding box center [195, 11] width 210 height 15
click at [179, 12] on link "Отчеты" at bounding box center [175, 11] width 19 height 7
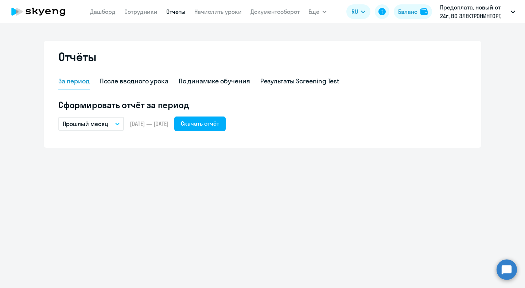
click at [112, 131] on button "Прошлый месяц" at bounding box center [91, 124] width 66 height 14
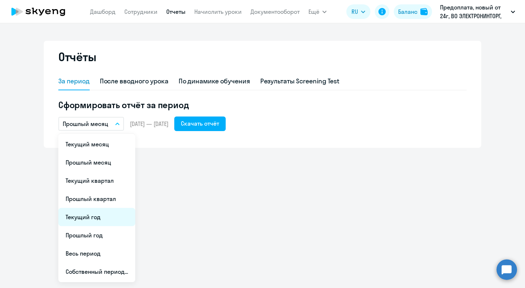
click at [98, 217] on li "Текущий год" at bounding box center [96, 217] width 77 height 18
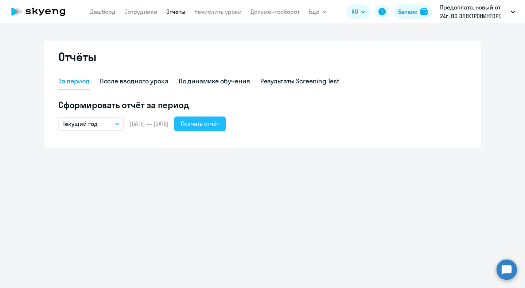
click at [219, 121] on div "Скачать отчёт" at bounding box center [200, 123] width 38 height 9
click at [108, 11] on link "Дашборд" at bounding box center [103, 11] width 26 height 7
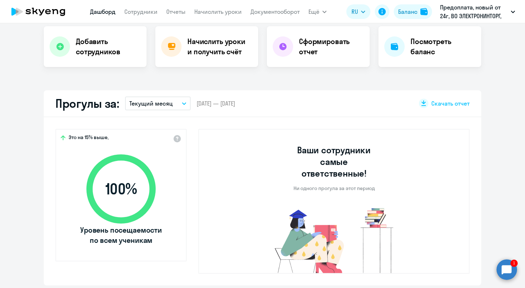
select select "30"
click at [501, 267] on circle at bounding box center [507, 270] width 20 height 20
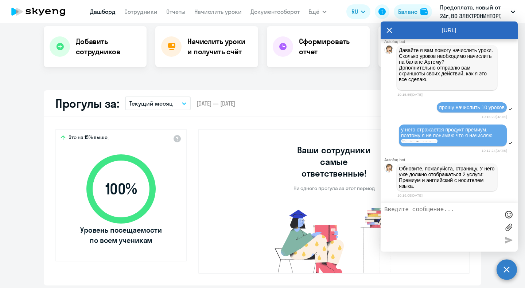
scroll to position [802, 0]
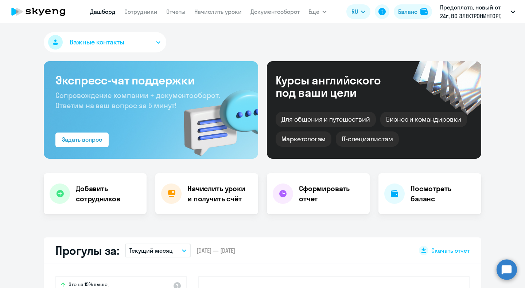
select select "30"
click at [146, 11] on link "Сотрудники" at bounding box center [140, 11] width 33 height 7
select select "30"
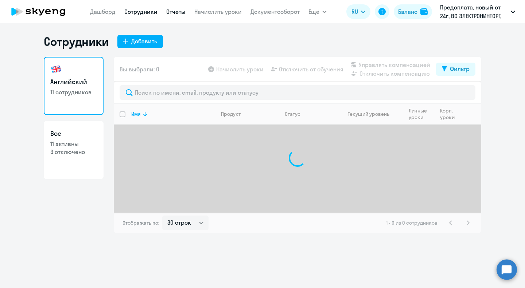
click at [179, 15] on link "Отчеты" at bounding box center [175, 11] width 19 height 7
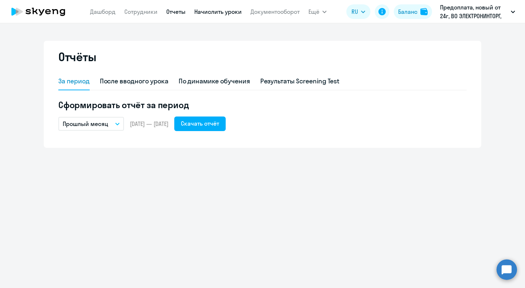
click at [198, 9] on link "Начислить уроки" at bounding box center [217, 11] width 47 height 7
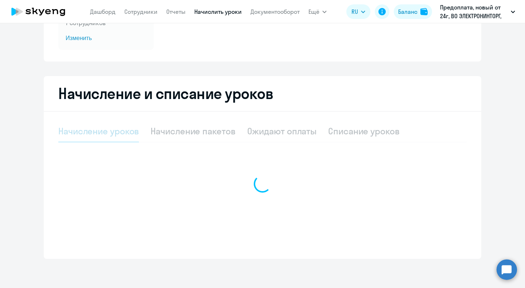
select select "10"
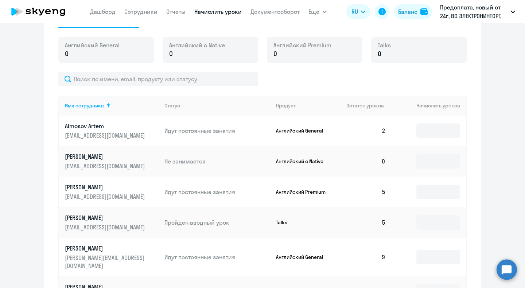
scroll to position [216, 0]
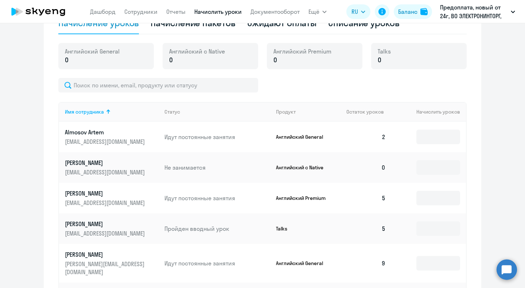
click at [503, 267] on circle at bounding box center [507, 270] width 20 height 20
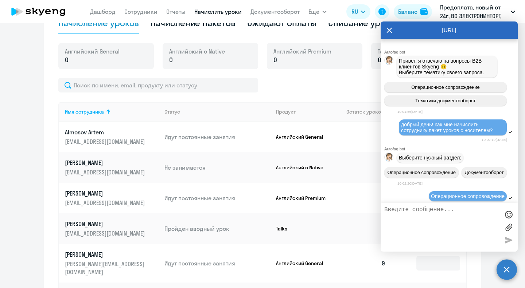
scroll to position [802, 0]
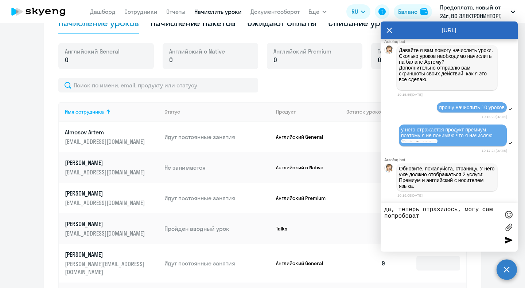
type textarea "да, теперь отразилось, могу сам попробовать"
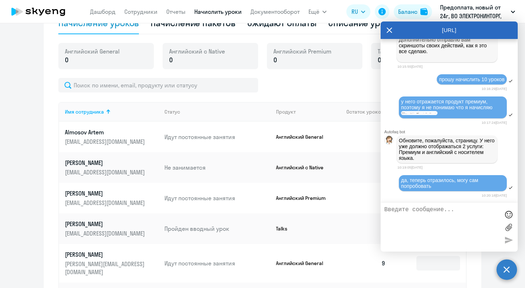
click at [348, 87] on div at bounding box center [262, 85] width 408 height 15
click at [390, 25] on icon at bounding box center [390, 31] width 6 height 18
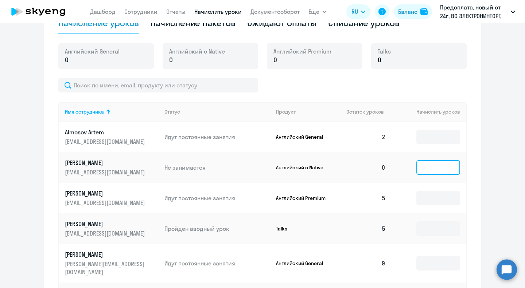
click at [421, 170] on input at bounding box center [438, 167] width 44 height 15
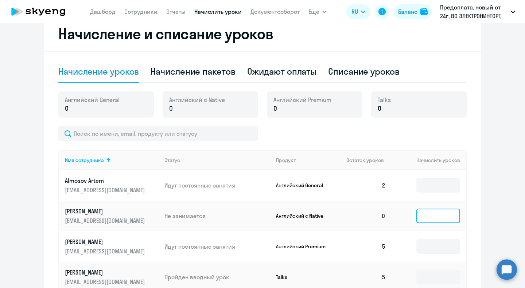
scroll to position [168, 0]
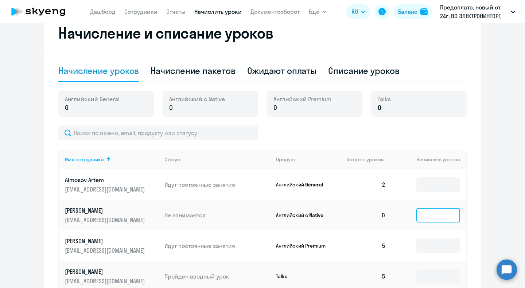
type input "5"
click at [207, 65] on div "Начисление пакетов" at bounding box center [193, 71] width 85 height 12
select select "10"
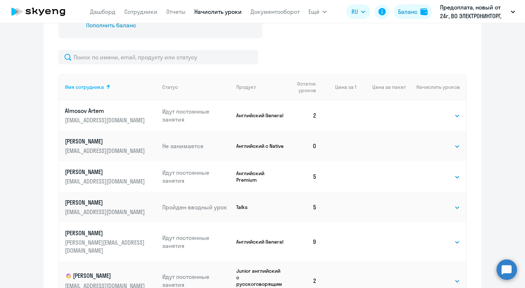
scroll to position [268, 0]
click at [427, 144] on td "Выбрать 4 8 16 32 64 96 128 Выбрать" at bounding box center [436, 145] width 60 height 31
select select "8"
click option "8" at bounding box center [0, 0] width 0 height 0
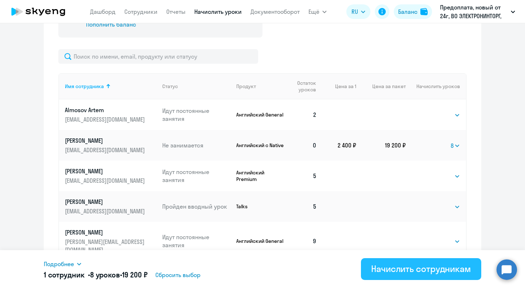
click at [423, 275] on button "Начислить сотрудникам" at bounding box center [421, 270] width 120 height 22
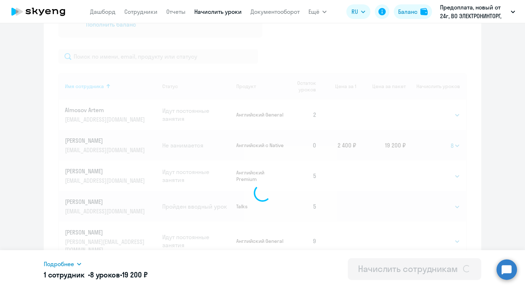
select select
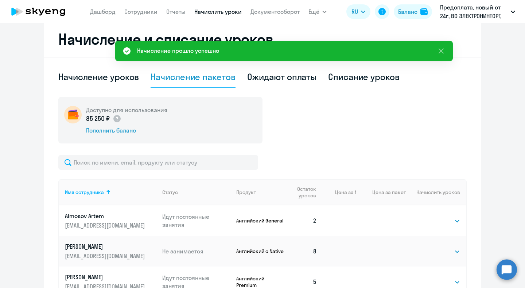
scroll to position [162, 0]
click at [136, 82] on div "Начисление уроков" at bounding box center [98, 77] width 81 height 12
select select "10"
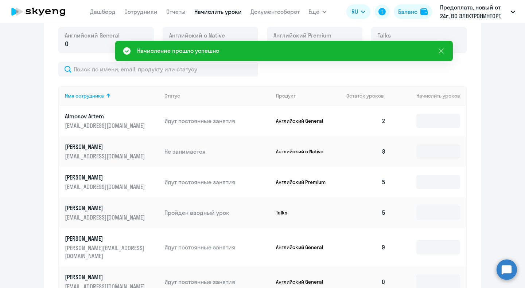
scroll to position [232, 0]
click at [439, 142] on td at bounding box center [429, 151] width 74 height 31
click at [433, 153] on input at bounding box center [438, 151] width 44 height 15
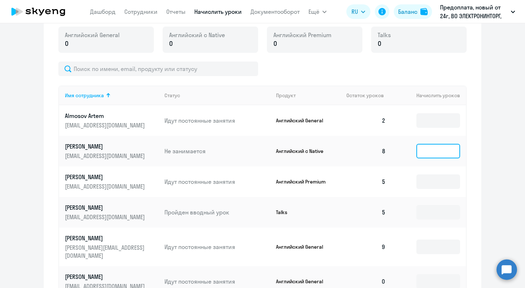
type input "8"
click at [503, 160] on ng-component "Автоначисления Смотреть все действующий Конец При нулевом балансе 7 сотрудников…" at bounding box center [262, 126] width 525 height 648
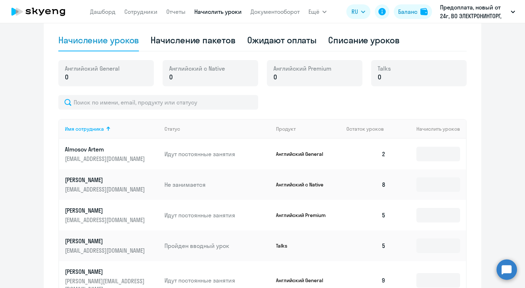
scroll to position [195, 0]
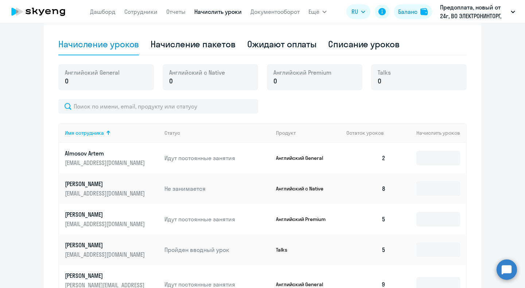
click at [509, 270] on circle at bounding box center [507, 270] width 20 height 20
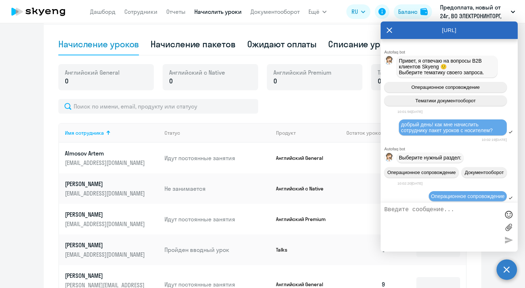
scroll to position [830, 0]
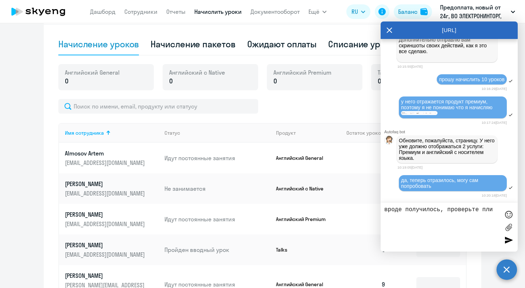
type textarea "вроде получилось, проверьте плиз"
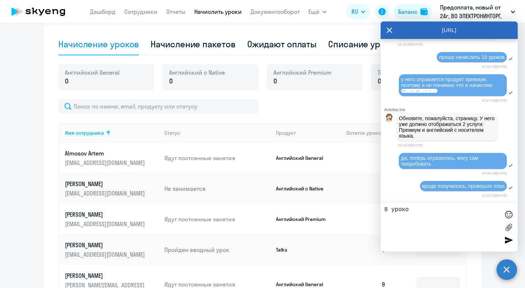
type textarea "8 уроков"
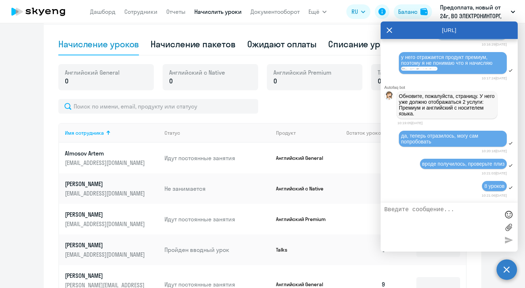
click at [314, 97] on div "Английский General 0 Английский с Native 0 Английский Premium 0 Talks 0" at bounding box center [262, 81] width 408 height 35
click at [386, 32] on div "[URL]" at bounding box center [449, 31] width 137 height 18
click at [390, 28] on icon at bounding box center [390, 31] width 6 height 18
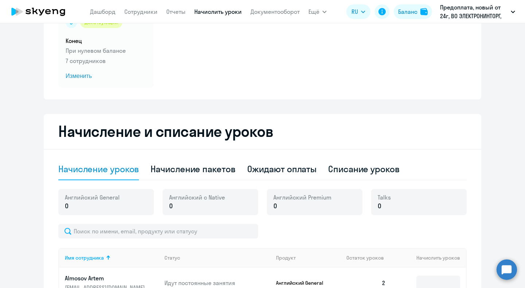
scroll to position [70, 0]
click at [226, 173] on div "Начисление пакетов" at bounding box center [193, 169] width 85 height 12
select select "10"
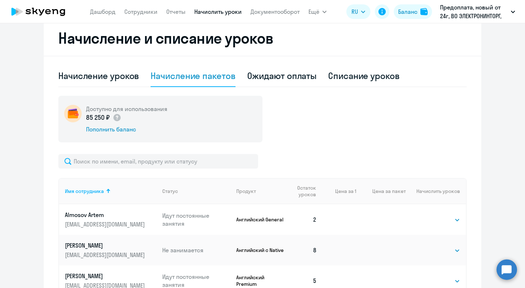
scroll to position [0, 0]
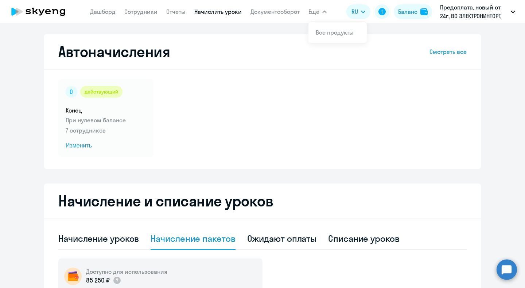
click at [316, 8] on span "Ещё" at bounding box center [314, 11] width 11 height 9
click at [316, 11] on span "Ещё" at bounding box center [314, 11] width 11 height 9
click at [288, 11] on link "Документооборот" at bounding box center [275, 11] width 49 height 7
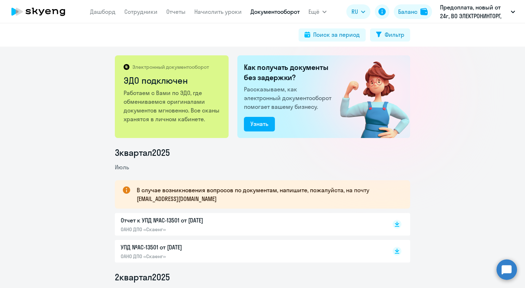
click at [157, 225] on p "Отчет к УПД №AC-13501 от 31.07.2025" at bounding box center [197, 220] width 153 height 9
click at [504, 268] on circle at bounding box center [507, 270] width 20 height 20
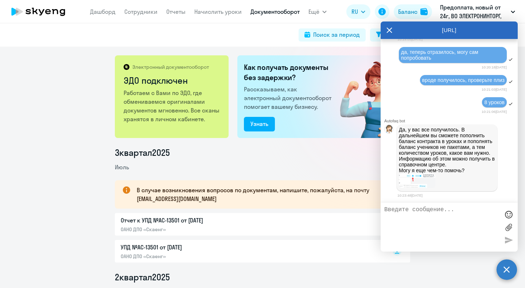
scroll to position [965, 0]
click at [457, 228] on textarea at bounding box center [441, 228] width 115 height 42
type textarea "ок, спасибо"
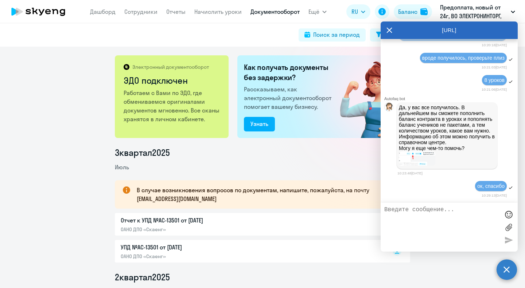
click at [51, 129] on div "Электронный документооборот ЭДО подключен Работаем с Вами по ЭДО, где обменивае…" at bounding box center [262, 168] width 525 height 242
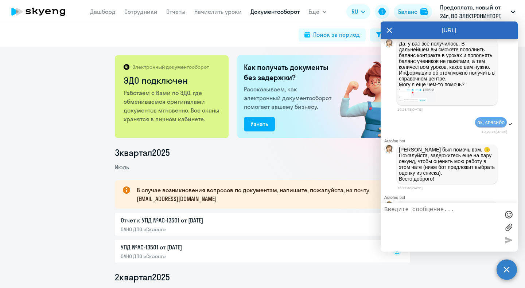
scroll to position [1140, 0]
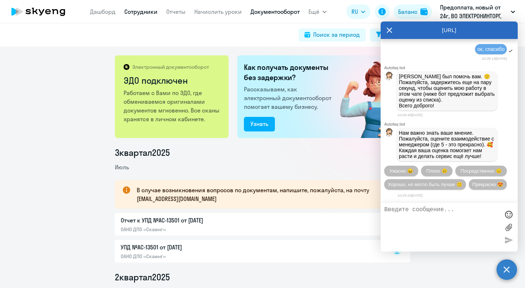
click at [130, 12] on link "Сотрудники" at bounding box center [140, 11] width 33 height 7
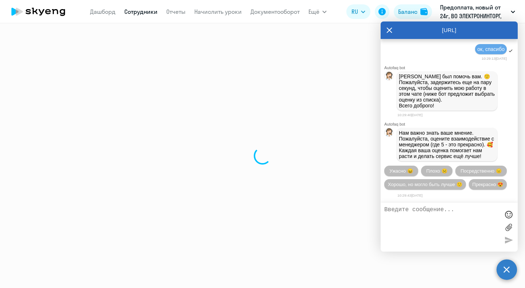
select select "30"
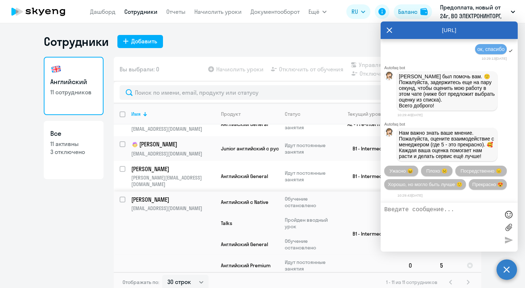
scroll to position [168, 0]
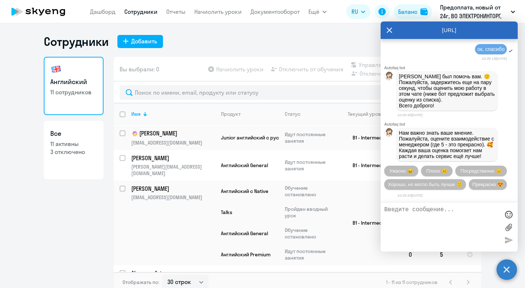
click at [389, 26] on icon at bounding box center [390, 31] width 6 height 18
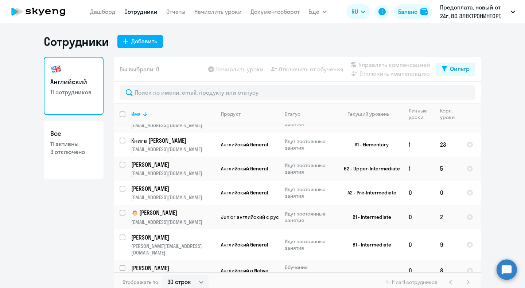
scroll to position [0, 0]
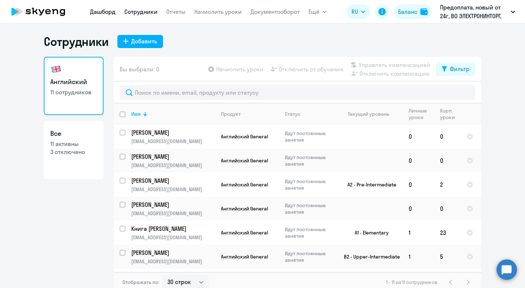
click at [106, 13] on link "Дашборд" at bounding box center [103, 11] width 26 height 7
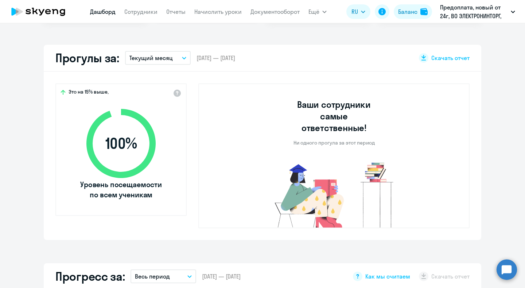
scroll to position [305, 0]
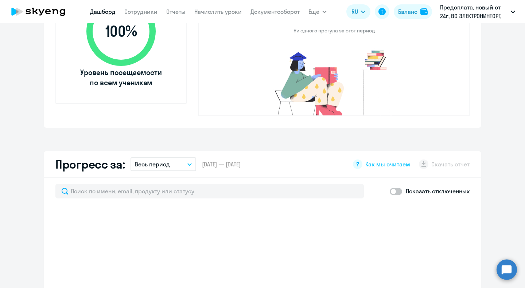
select select "30"
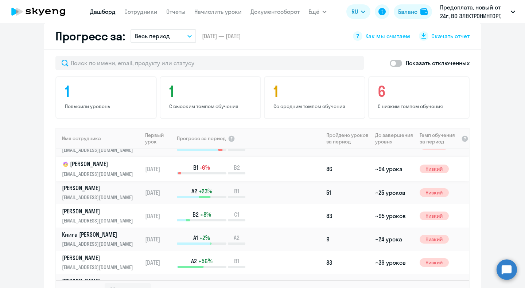
scroll to position [0, 0]
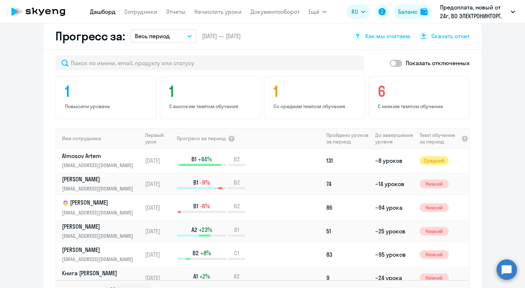
click at [11, 164] on app-progress-dashboard "Прогресс за: Весь период – 22.01.2024 — 20.08.2025 Как мы считаем Скачать отчет…" at bounding box center [262, 170] width 525 height 294
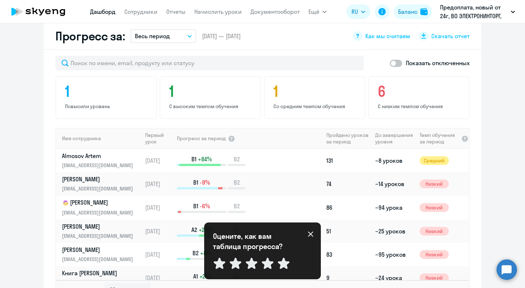
click at [29, 128] on app-progress-dashboard "Прогресс за: Весь период – 22.01.2024 — 20.08.2025 Как мы считаем Скачать отчет…" at bounding box center [262, 170] width 525 height 294
